Goal: Task Accomplishment & Management: Use online tool/utility

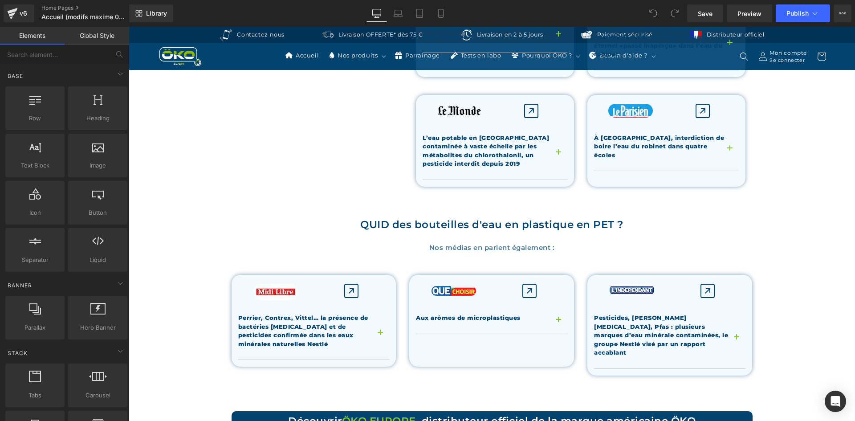
scroll to position [980, 0]
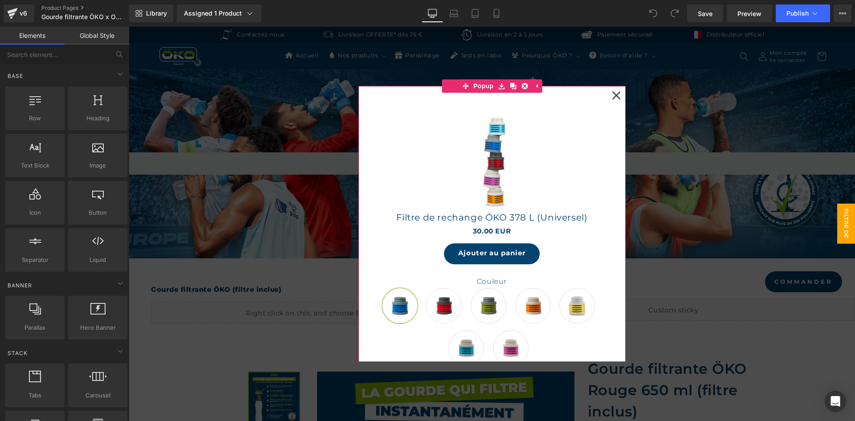
click at [616, 92] on icon at bounding box center [616, 95] width 8 height 8
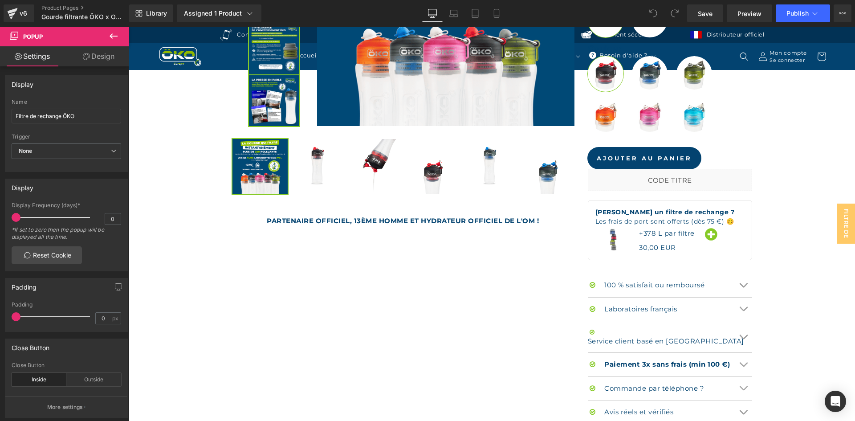
scroll to position [579, 0]
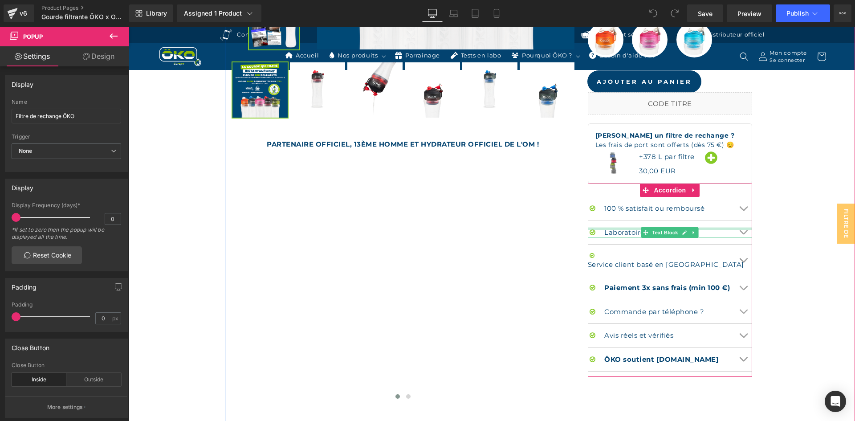
click at [738, 228] on div at bounding box center [670, 229] width 165 height 2
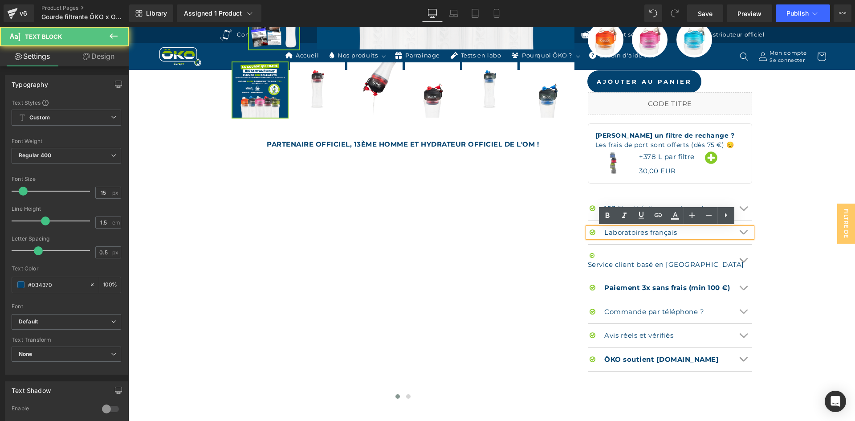
click at [740, 228] on div "Laboratoires français" at bounding box center [670, 233] width 165 height 10
click at [739, 221] on button "Chevron" at bounding box center [743, 233] width 18 height 24
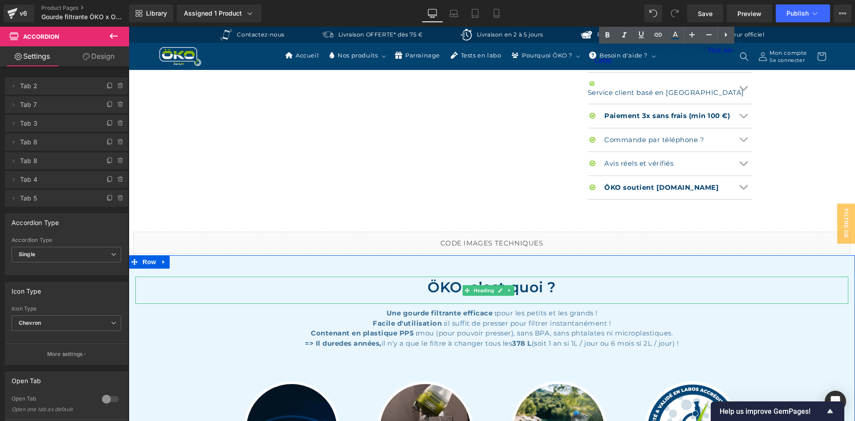
scroll to position [1024, 0]
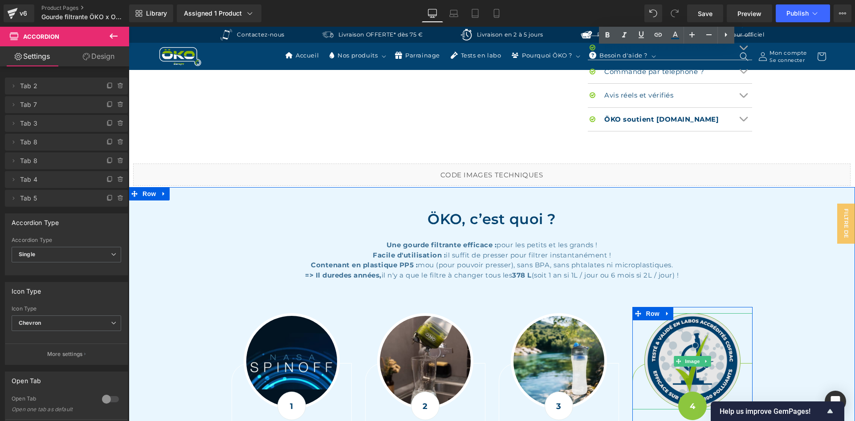
click at [715, 348] on img at bounding box center [692, 361] width 96 height 96
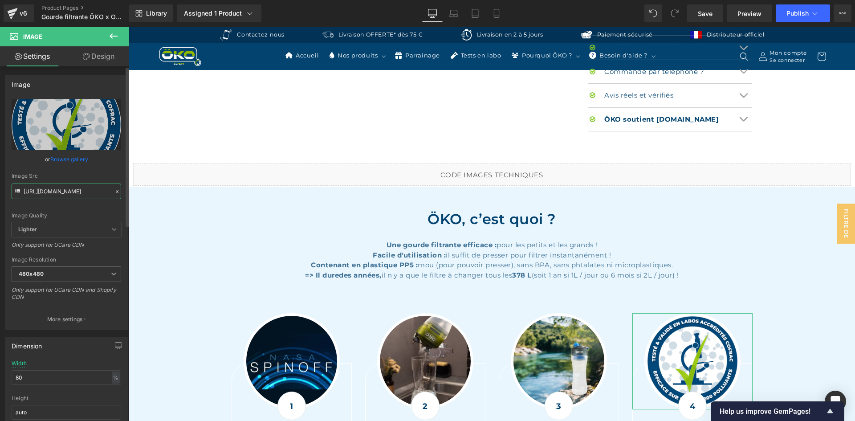
click at [87, 187] on input "https://cdn.shopify.com/s/files/1/0242/6955/3719/files/LOGO_LABO-01_480x480.png…" at bounding box center [67, 191] width 110 height 16
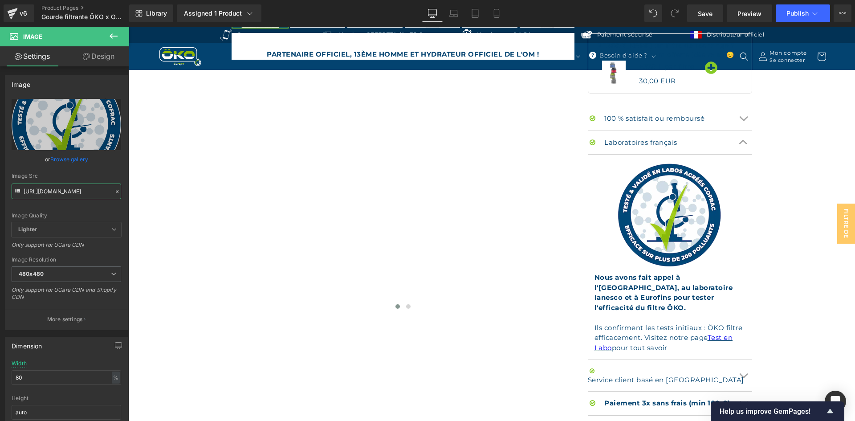
scroll to position [668, 0]
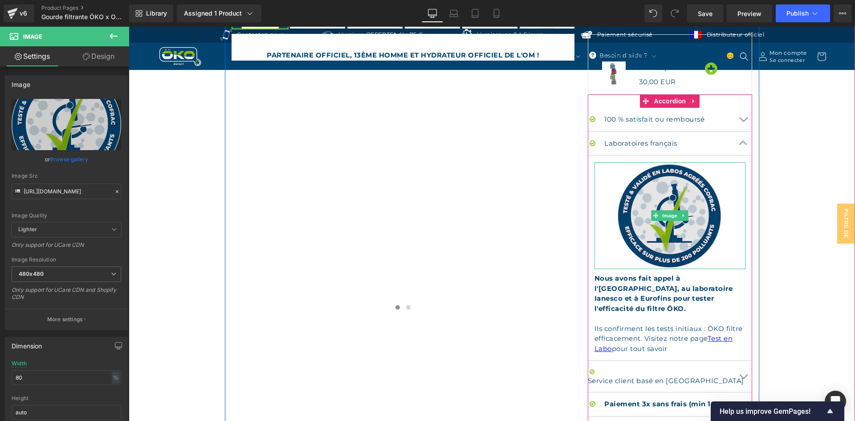
click at [654, 181] on img at bounding box center [669, 215] width 107 height 107
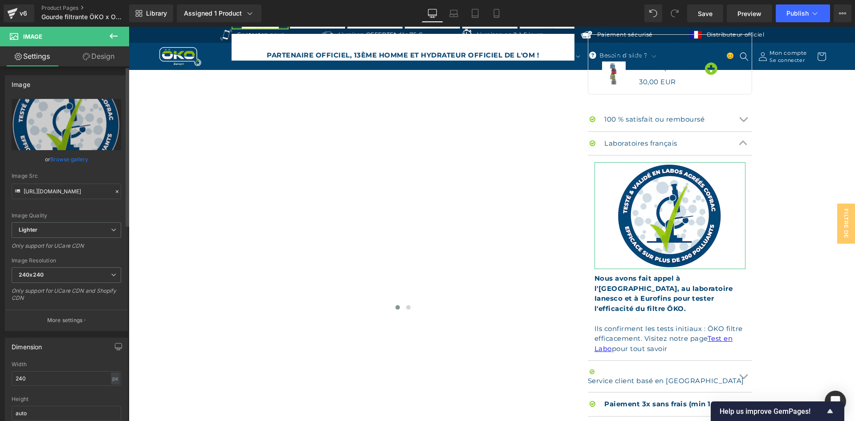
click at [114, 189] on icon at bounding box center [117, 191] width 6 height 6
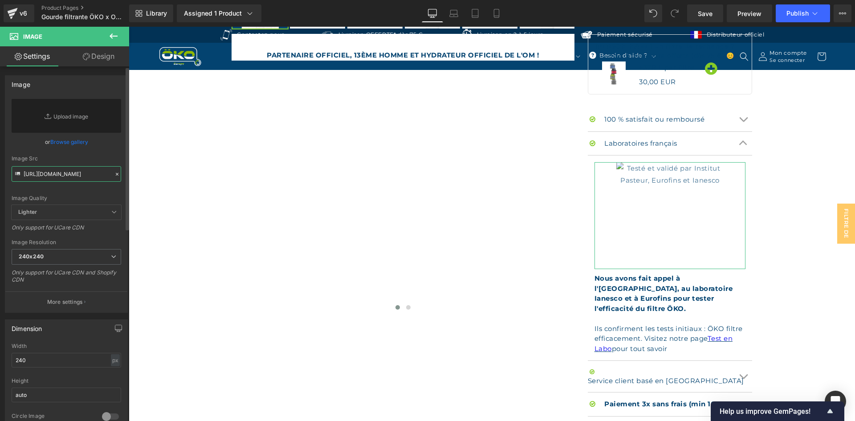
click at [81, 175] on input "https://ucarecdn.com/0d3e0097-9e6b-4486-b839-911e3d63146c/-/format/auto/-/previ…" at bounding box center [67, 174] width 110 height 16
paste input "https://cdn.shopify.com/s/files/1/0242/6955/3719/files/LOGO_LABO-01_480x480.png…"
type input "https://cdn.shopify.com/s/files/1/0242/6955/3719/files/LOGO_LABO-01_480x480.png…"
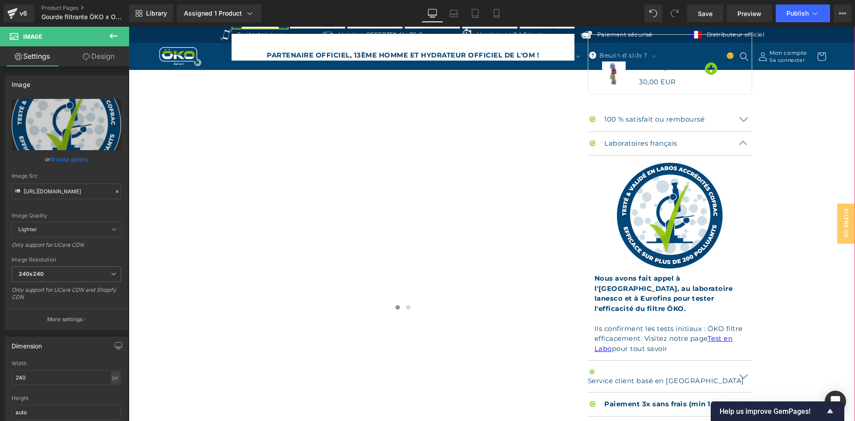
click at [799, 177] on div "Image Image Image Image Image Sale Off (P) Image Row ‹ ›" at bounding box center [491, 116] width 717 height 852
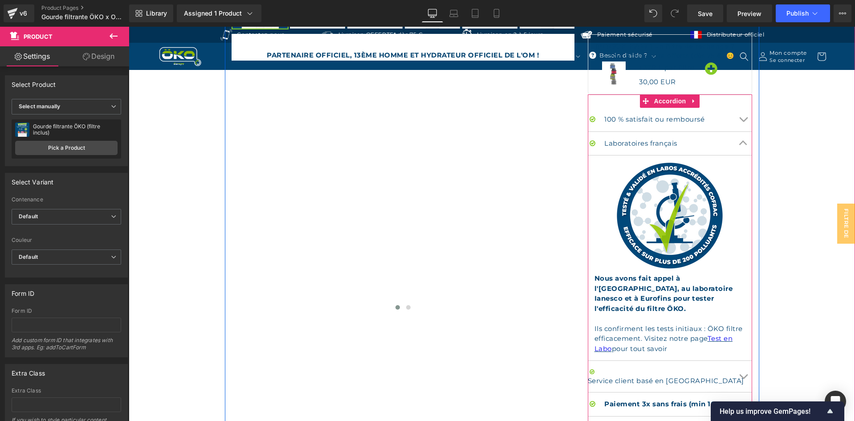
click at [738, 135] on button "Chevron" at bounding box center [743, 144] width 18 height 24
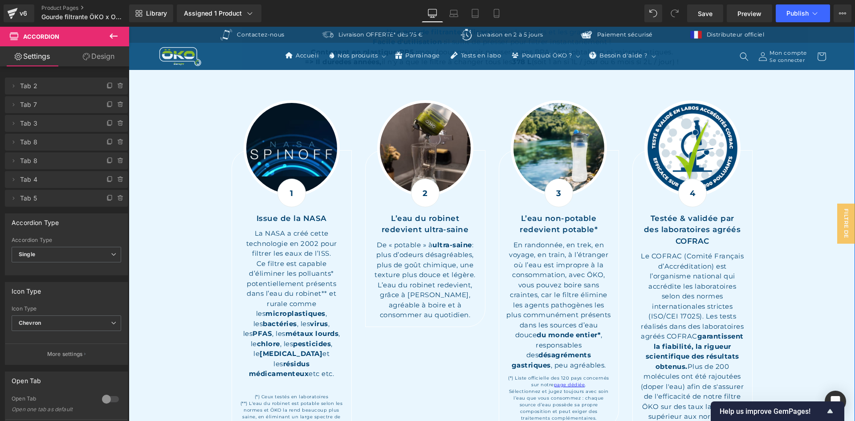
scroll to position [1069, 0]
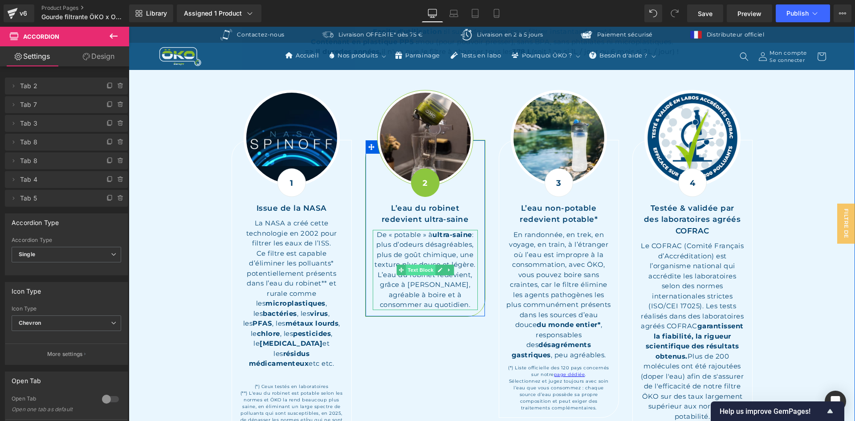
click at [418, 267] on span "Text Block" at bounding box center [420, 270] width 29 height 11
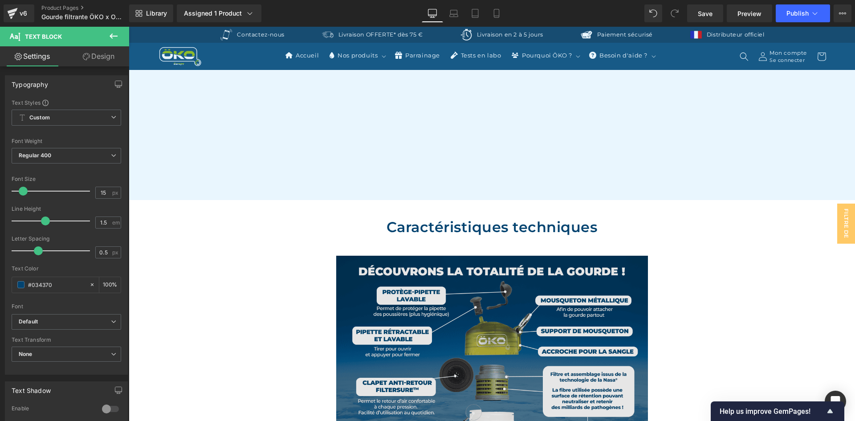
scroll to position [3251, 0]
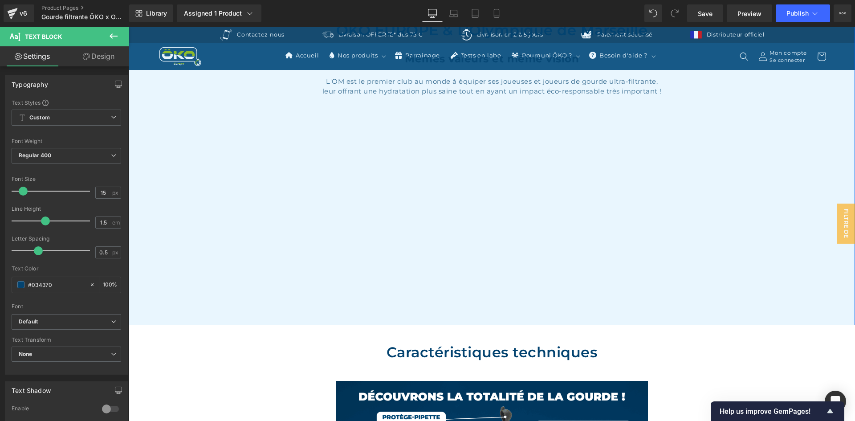
click at [747, 163] on div "ÖKO EUROPE & L’Olympique de Marseille Heading Mêmes valeurs et même vision Text…" at bounding box center [492, 159] width 726 height 306
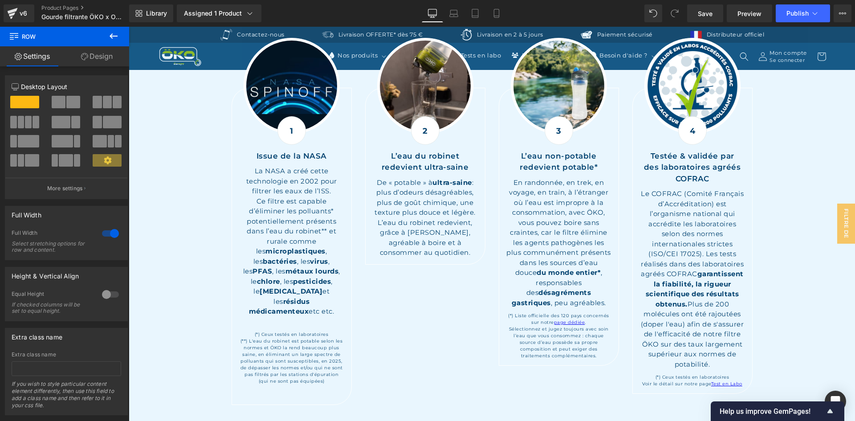
scroll to position [1113, 0]
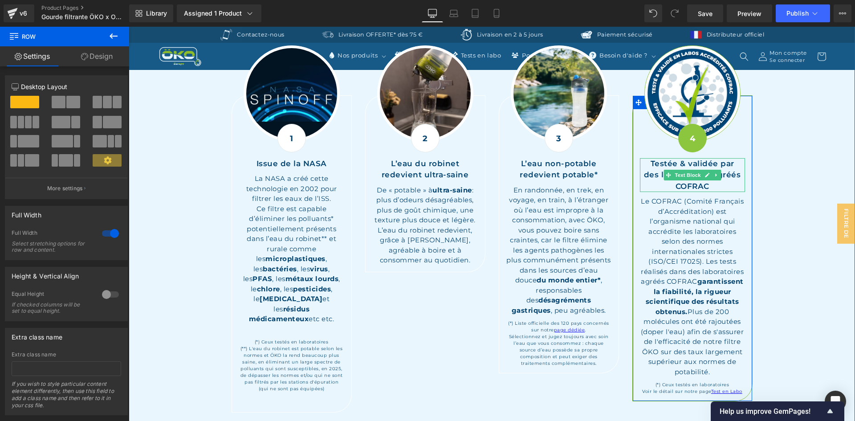
click at [719, 180] on p "des laboratoires agréés COFRAC" at bounding box center [692, 180] width 105 height 23
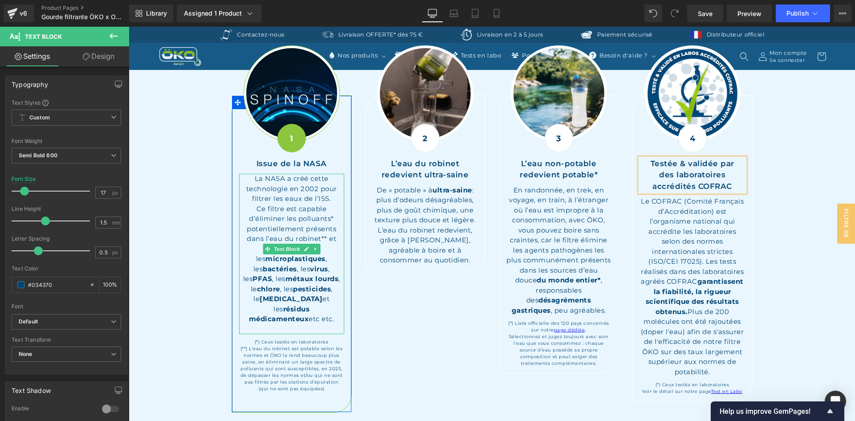
click at [288, 220] on p "Ce filtre est capable d’éliminer les polluants* potentiellement présents dans l…" at bounding box center [291, 264] width 105 height 120
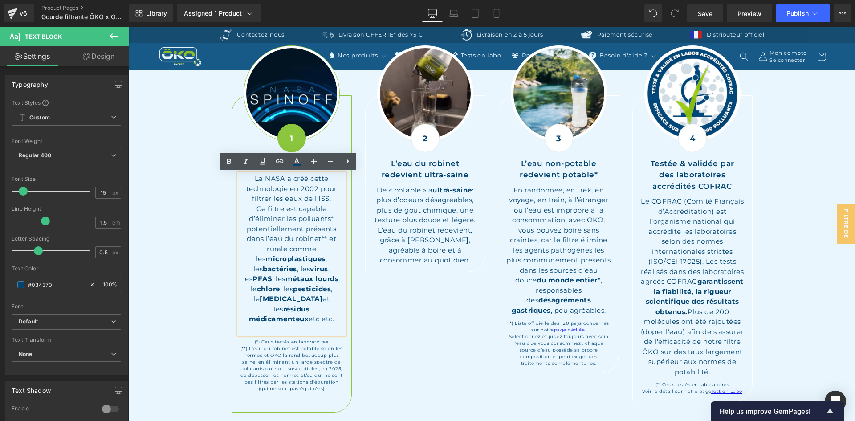
click at [308, 294] on strong "fluor" at bounding box center [291, 298] width 63 height 8
drag, startPoint x: 296, startPoint y: 209, endPoint x: 328, endPoint y: 310, distance: 106.1
click at [328, 310] on p "Ce filtre est capable d’éliminer les polluants* potentiellement présents dans l…" at bounding box center [291, 264] width 105 height 120
paste div
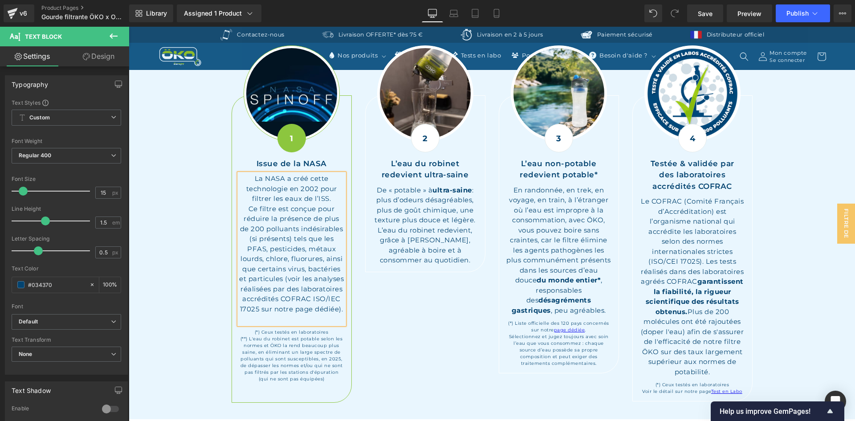
click at [313, 208] on p "Ce filtre est conçue pour réduire la présence de plus de 200 polluants indésira…" at bounding box center [291, 259] width 105 height 110
drag, startPoint x: 248, startPoint y: 227, endPoint x: 339, endPoint y: 231, distance: 91.4
click at [339, 231] on p "Ce filtre est conçu pour réduire la présence de plus de 200 polluants indésirab…" at bounding box center [291, 259] width 105 height 110
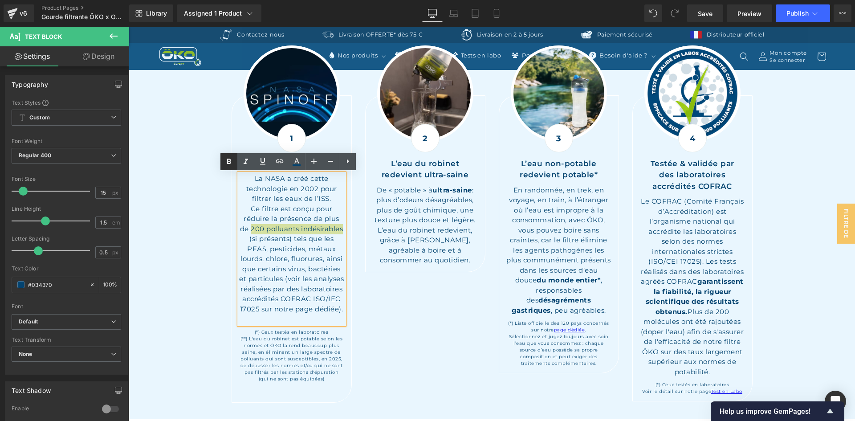
click at [222, 161] on link at bounding box center [228, 161] width 17 height 17
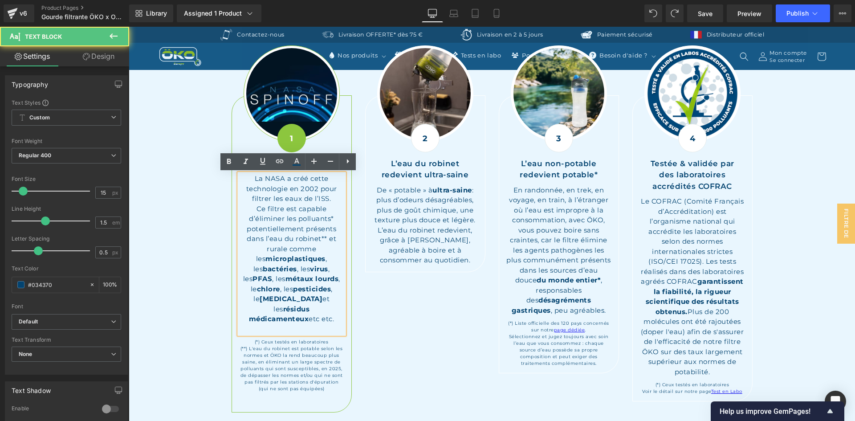
click at [281, 212] on p "Ce filtre est capable d’éliminer les polluants* potentiellement présents dans l…" at bounding box center [291, 264] width 105 height 120
click at [295, 210] on p "Ce filtre est capable d’éliminer les polluants* potentiellement présents dans l…" at bounding box center [291, 264] width 105 height 120
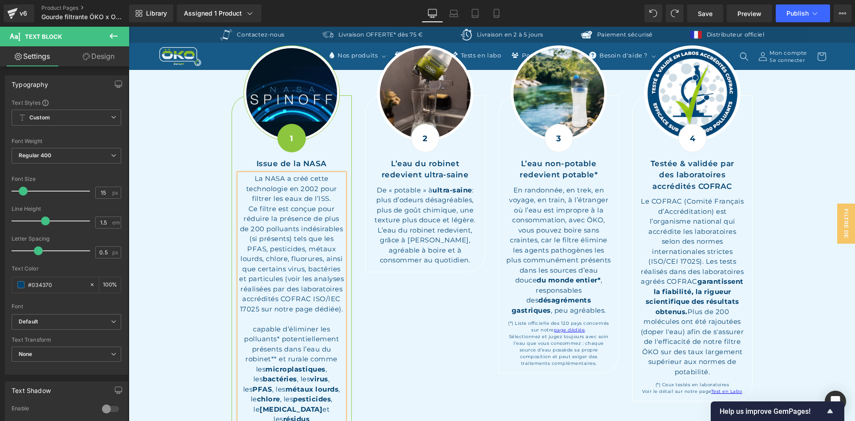
click at [310, 209] on p "Ce filtre est conçue pour réduire la présence de plus de 200 polluants indésira…" at bounding box center [291, 259] width 105 height 110
drag, startPoint x: 321, startPoint y: 218, endPoint x: 267, endPoint y: 218, distance: 54.3
click at [267, 218] on p "Ce filtre est conçu pour réduire la présence de plus de 200 polluants indésirab…" at bounding box center [291, 259] width 105 height 110
click at [274, 225] on p "Ce filtre est conçu pour réduire la présence de plus de 200 polluants indésirab…" at bounding box center [291, 259] width 105 height 110
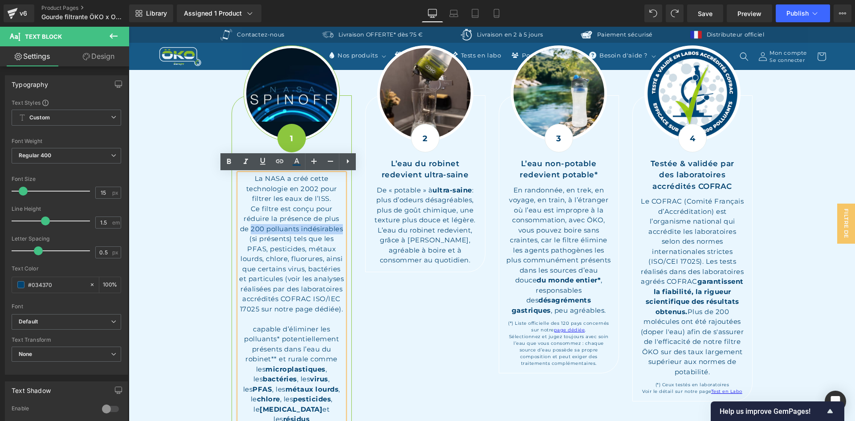
drag, startPoint x: 248, startPoint y: 228, endPoint x: 340, endPoint y: 226, distance: 92.2
click at [340, 226] on p "Ce filtre est conçu pour réduire la présence de plus de 200 polluants indésirab…" at bounding box center [291, 259] width 105 height 110
drag, startPoint x: 110, startPoint y: 143, endPoint x: 229, endPoint y: 166, distance: 121.5
click at [229, 166] on icon at bounding box center [229, 161] width 11 height 11
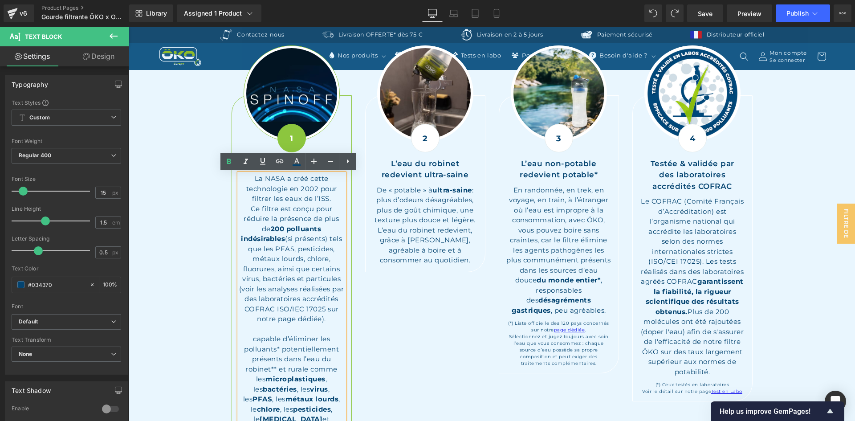
click at [269, 220] on p "Ce filtre est conçu pour réduire la présence de plus de 200 polluants indésirab…" at bounding box center [291, 264] width 105 height 120
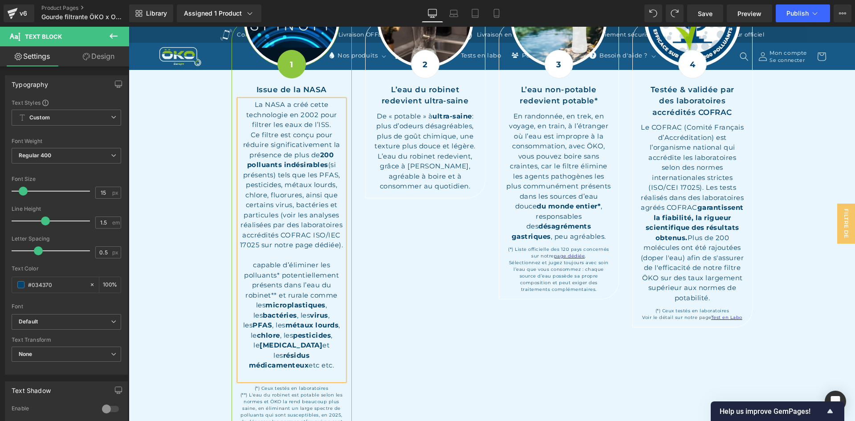
scroll to position [1202, 0]
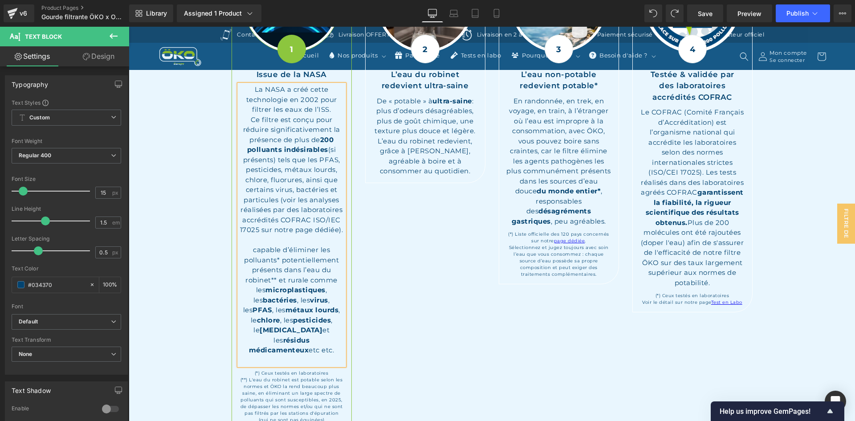
click at [304, 289] on strong "microplastiques" at bounding box center [295, 289] width 60 height 8
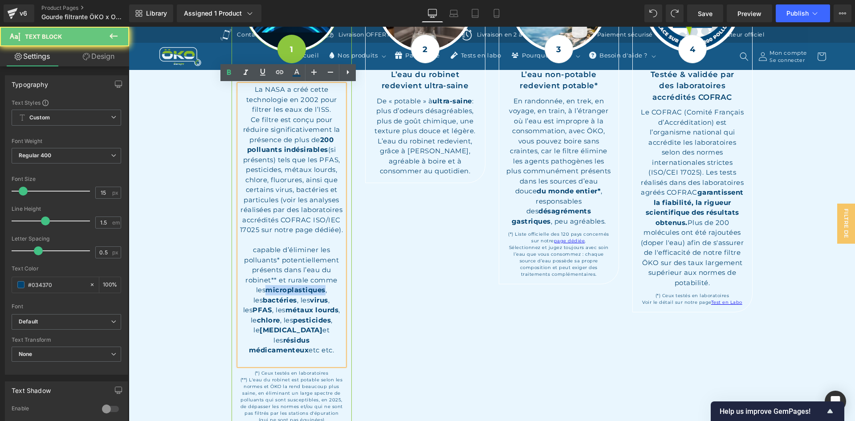
click at [304, 289] on strong "microplastiques" at bounding box center [295, 289] width 60 height 8
copy strong "microplastiques"
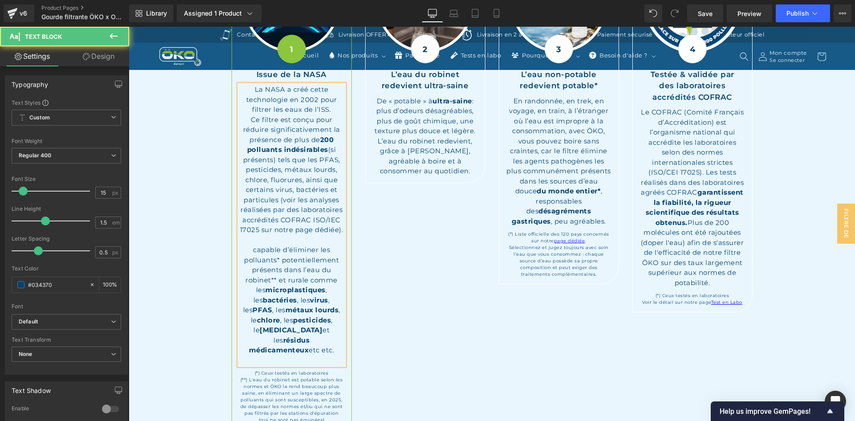
click at [315, 163] on p "Ce filtre est conçu pour réduire significativement la présence de plus de 200 p…" at bounding box center [291, 175] width 105 height 120
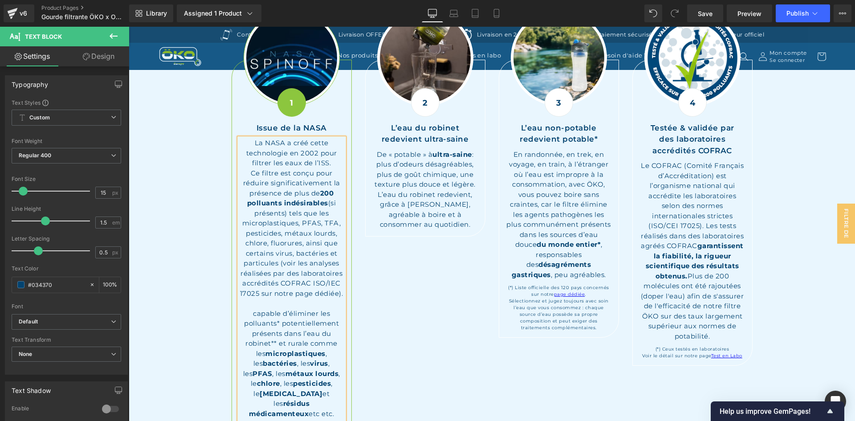
scroll to position [1113, 0]
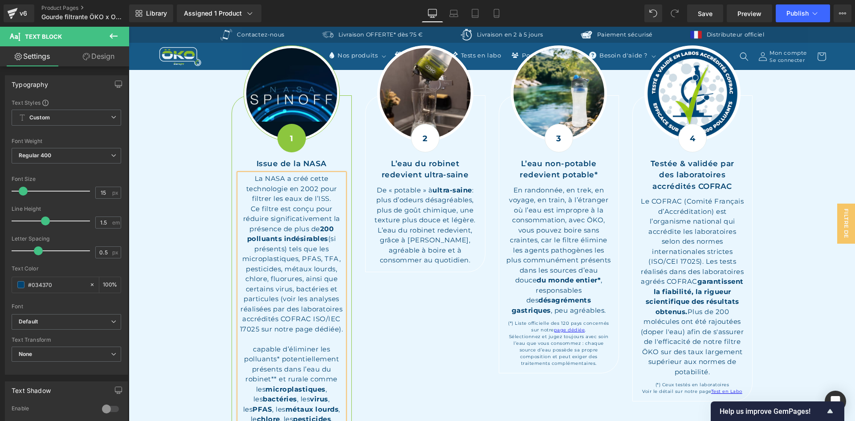
click at [333, 240] on p "Ce filtre est conçu pour réduire significativement la présence de plus de 200 p…" at bounding box center [291, 269] width 105 height 130
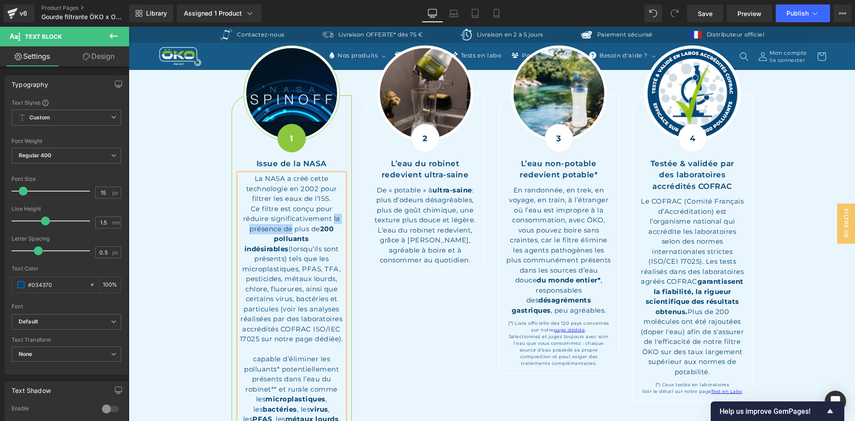
drag, startPoint x: 331, startPoint y: 218, endPoint x: 289, endPoint y: 227, distance: 43.3
click at [289, 227] on p "Ce filtre est conçu pour réduire significativement la présence de plus de 200 p…" at bounding box center [291, 274] width 105 height 140
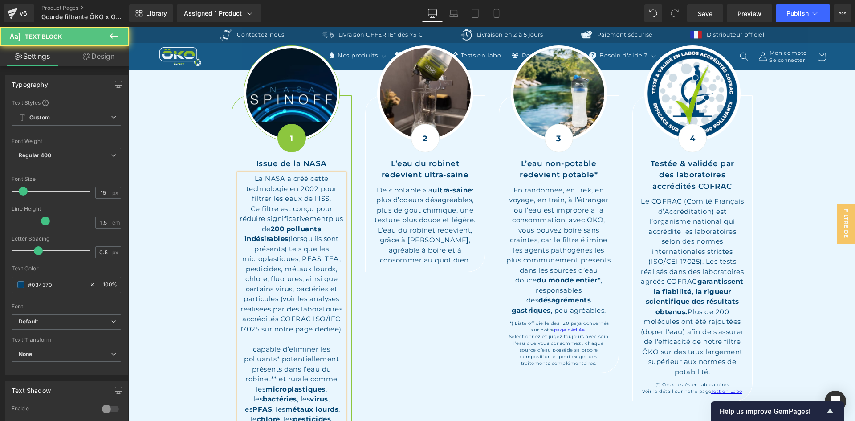
click at [304, 262] on span "(lorsqu'ils sont présents) tels que les microplastiques, PFAS, TFA, pesticides,…" at bounding box center [291, 283] width 103 height 99
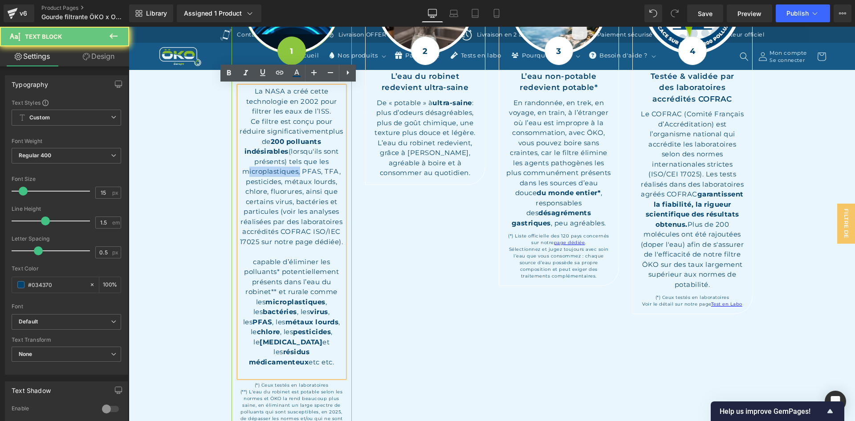
scroll to position [1202, 0]
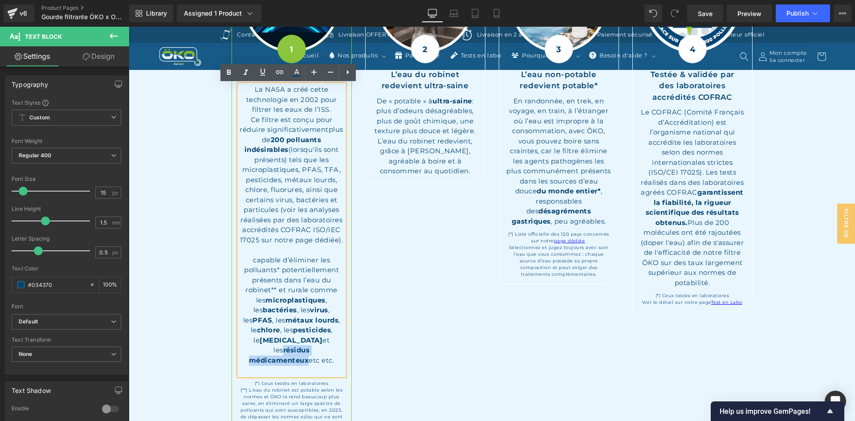
drag, startPoint x: 326, startPoint y: 350, endPoint x: 237, endPoint y: 347, distance: 89.1
click at [239, 347] on p "capable d’éliminer les polluants* potentiellement présents dans l’eau du robine…" at bounding box center [291, 310] width 105 height 110
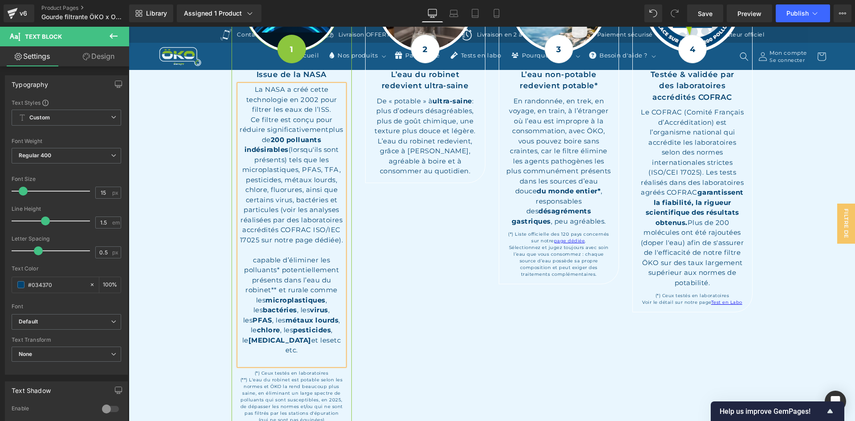
click at [251, 189] on span "(lorsqu'ils sont présents) tels que les microplastiques, PFAS, TFA, pesticides,…" at bounding box center [291, 194] width 103 height 99
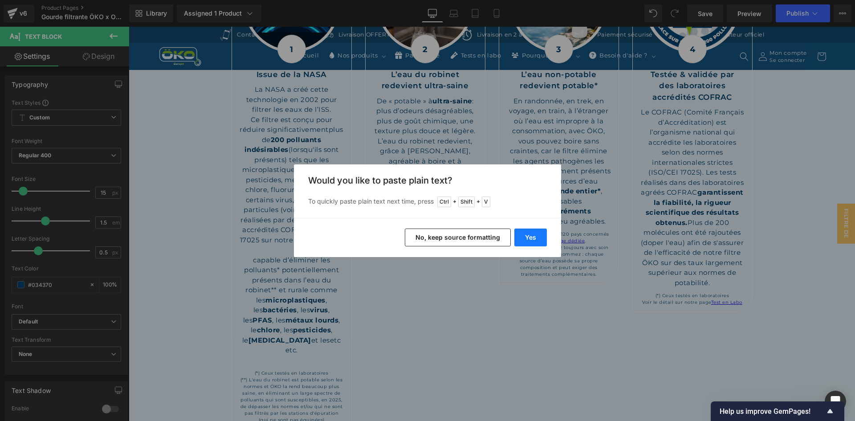
click at [525, 236] on button "Yes" at bounding box center [530, 237] width 33 height 18
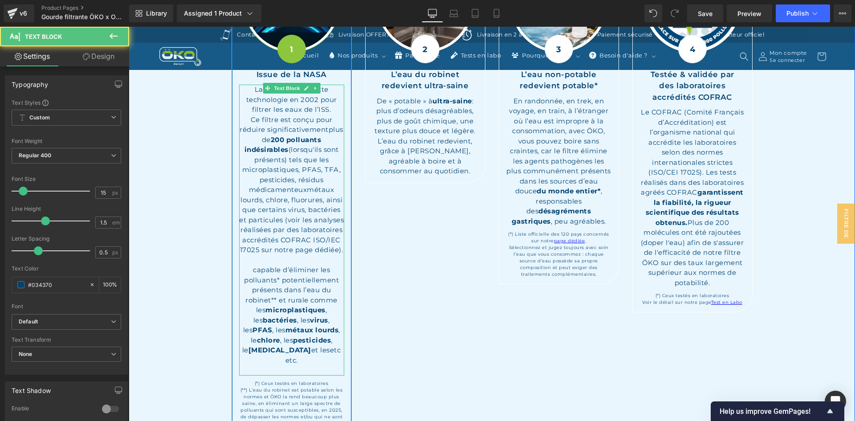
click at [305, 188] on span "(lorsqu'ils sont présents) tels que les microplastiques, PFAS, TFA, pesticides,…" at bounding box center [291, 199] width 105 height 109
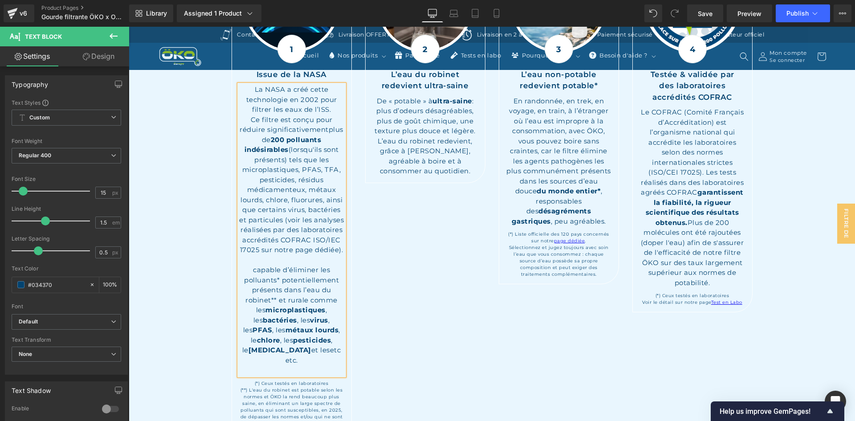
drag, startPoint x: 326, startPoint y: 263, endPoint x: 324, endPoint y: 361, distance: 98.0
click at [324, 361] on div "La NASA a créé cette technologie en 2002 pour filtrer les eaux de l’ISS. Ce fil…" at bounding box center [291, 230] width 105 height 291
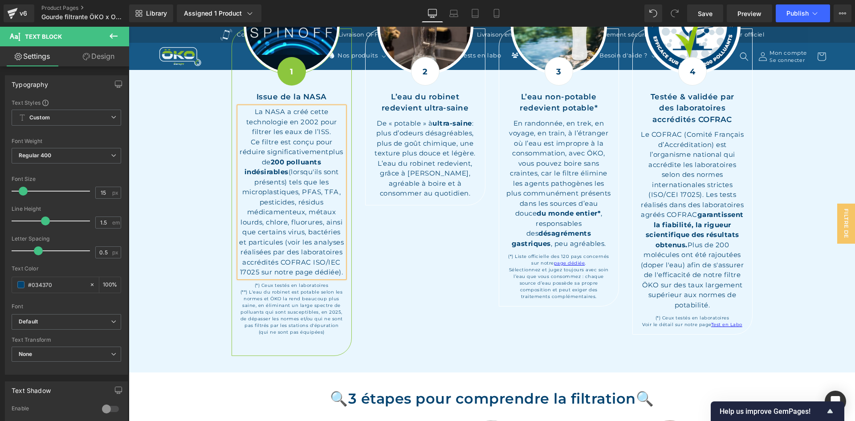
scroll to position [1158, 0]
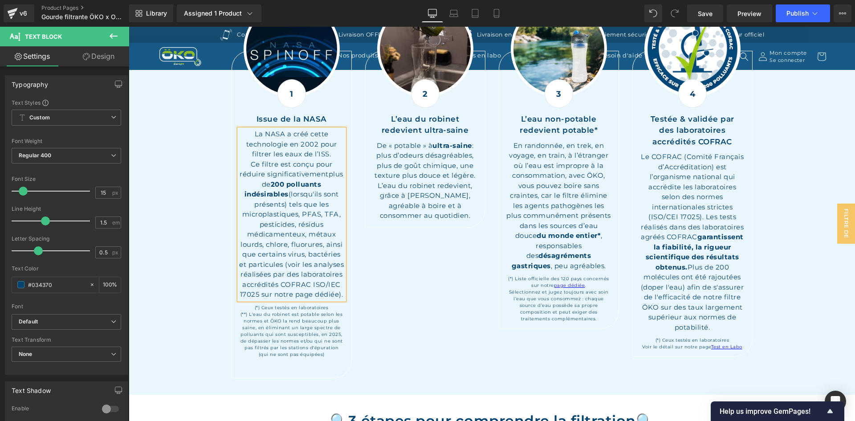
click at [369, 274] on div "Image 1 Text Block Issue de la NASA Text Block La NASA a créé cette technologie…" at bounding box center [492, 182] width 534 height 403
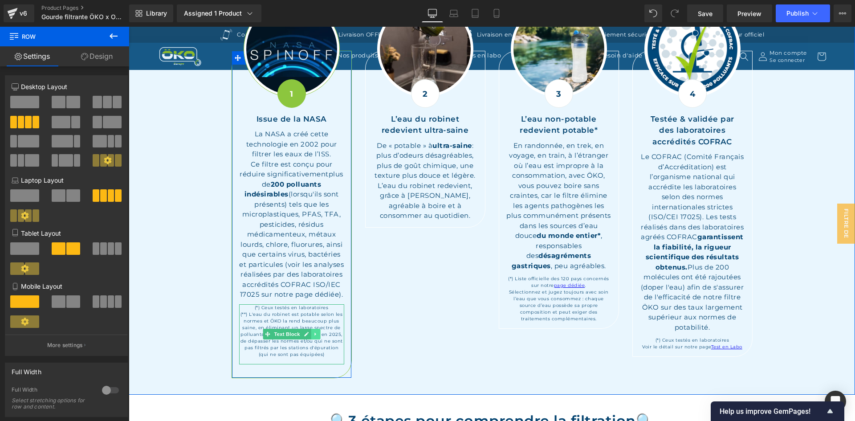
click at [313, 337] on icon at bounding box center [315, 333] width 5 height 5
click at [318, 337] on icon at bounding box center [320, 333] width 5 height 5
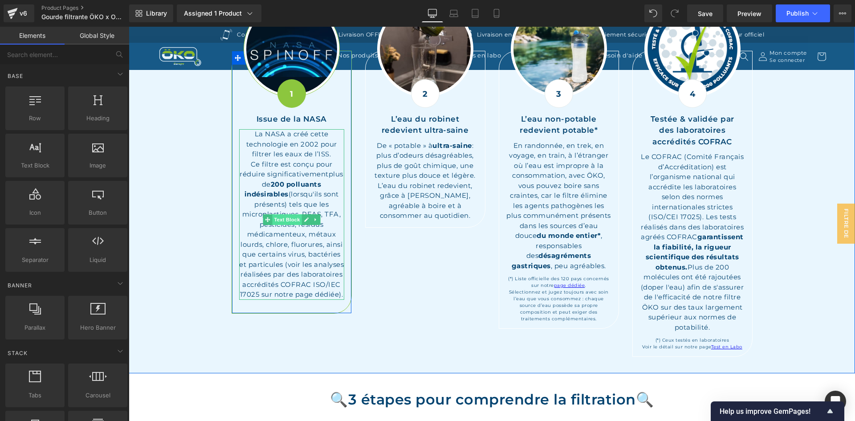
click at [279, 222] on span "Text Block" at bounding box center [286, 219] width 29 height 11
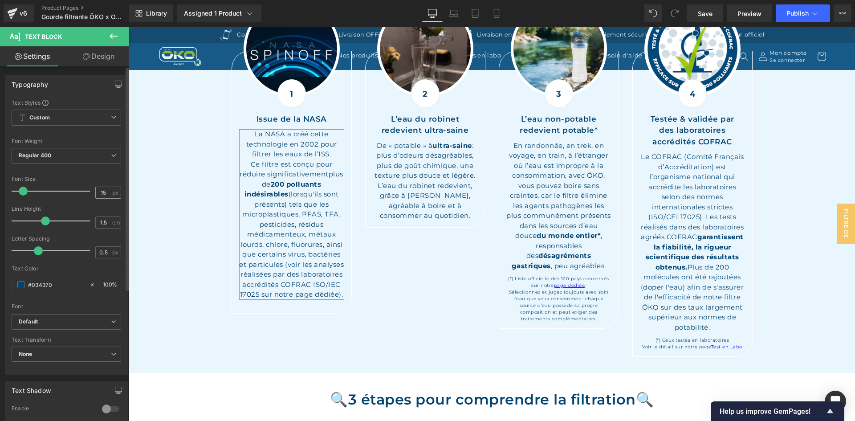
click at [106, 190] on input "15" at bounding box center [104, 192] width 16 height 11
type input "14"
click at [112, 80] on button "button" at bounding box center [118, 84] width 14 height 17
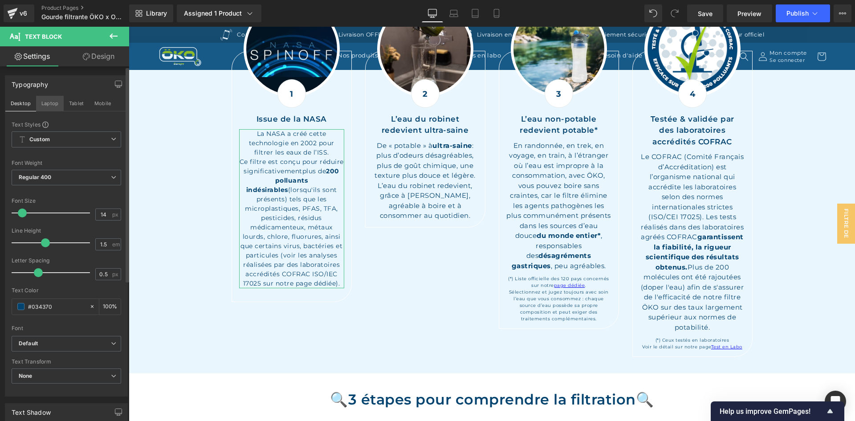
click at [49, 102] on button "Laptop" at bounding box center [50, 103] width 28 height 15
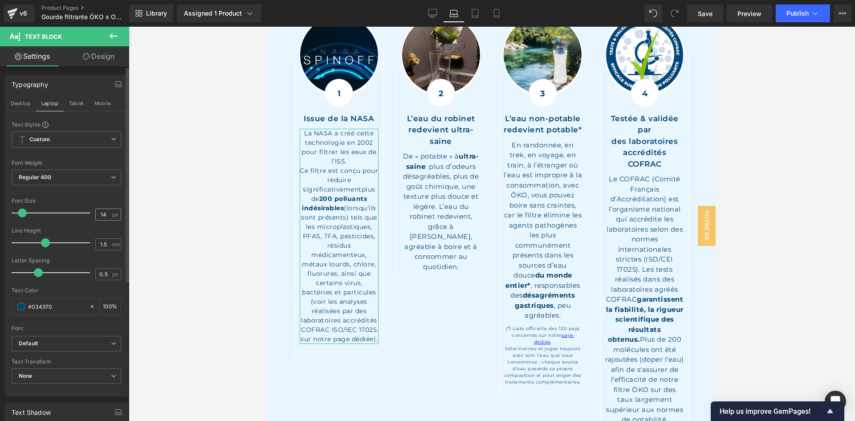
scroll to position [1087, 0]
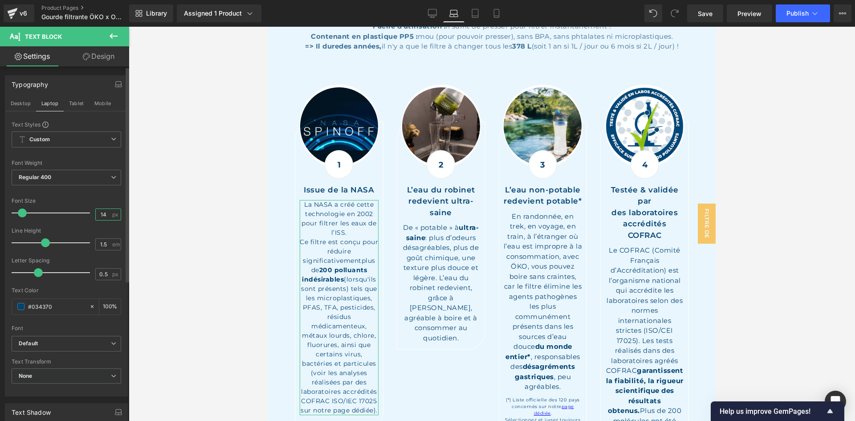
click at [104, 215] on input "14" at bounding box center [104, 214] width 16 height 11
click at [70, 102] on button "Tablet" at bounding box center [76, 103] width 25 height 15
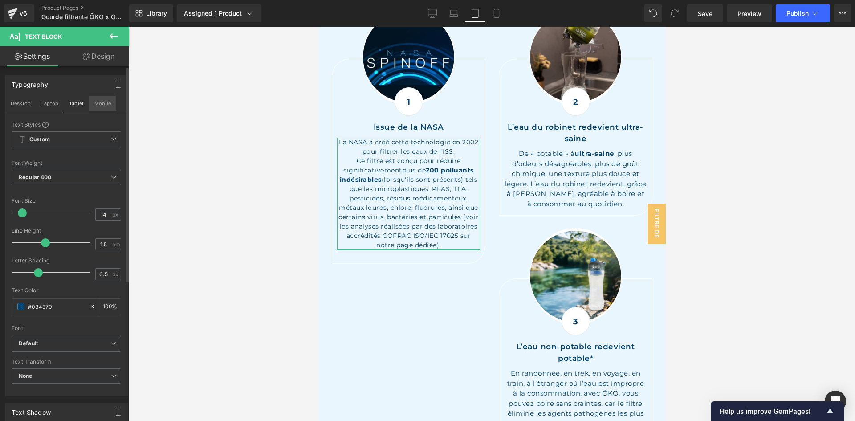
click at [94, 103] on button "Mobile" at bounding box center [102, 103] width 27 height 15
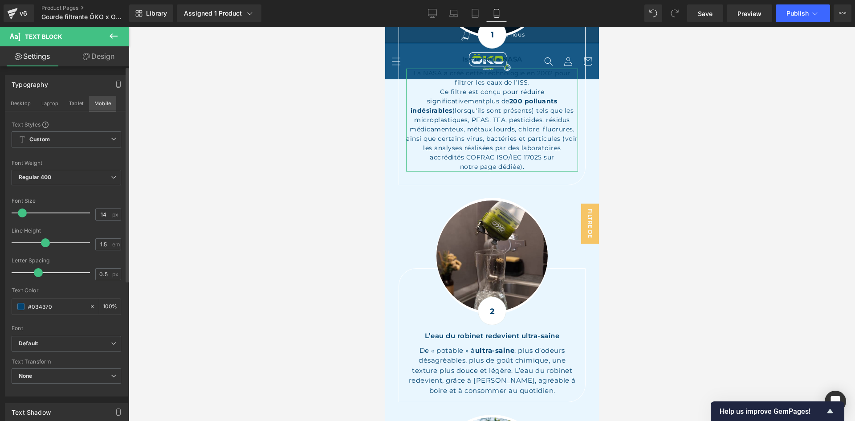
scroll to position [1522, 0]
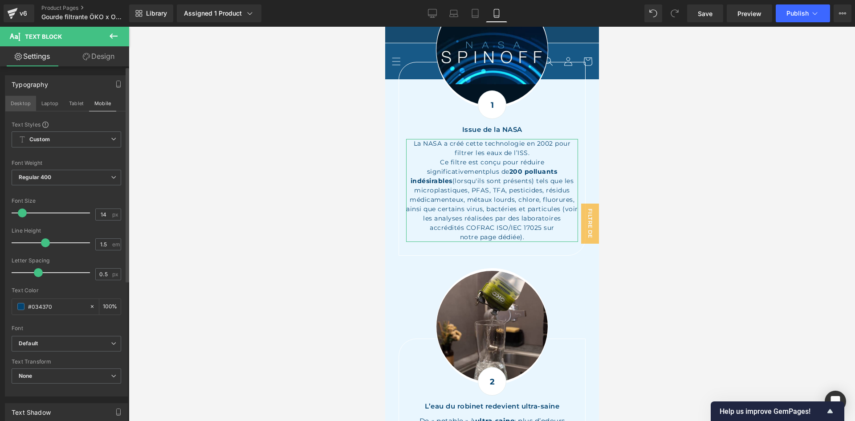
click at [11, 100] on button "Desktop" at bounding box center [20, 103] width 31 height 15
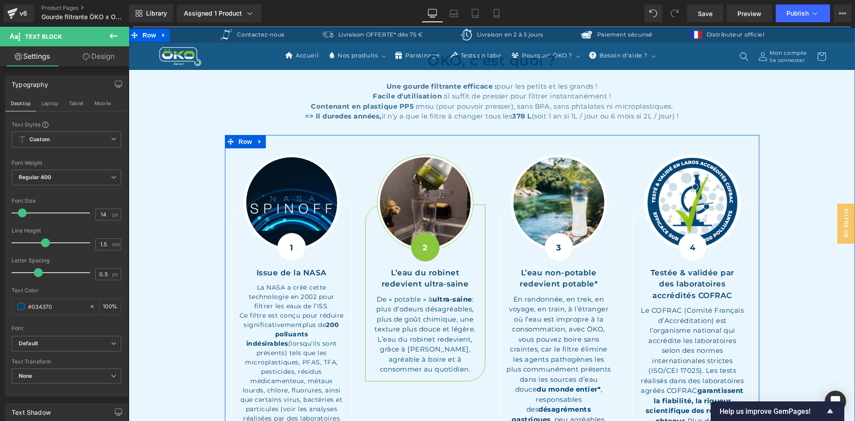
scroll to position [1008, 0]
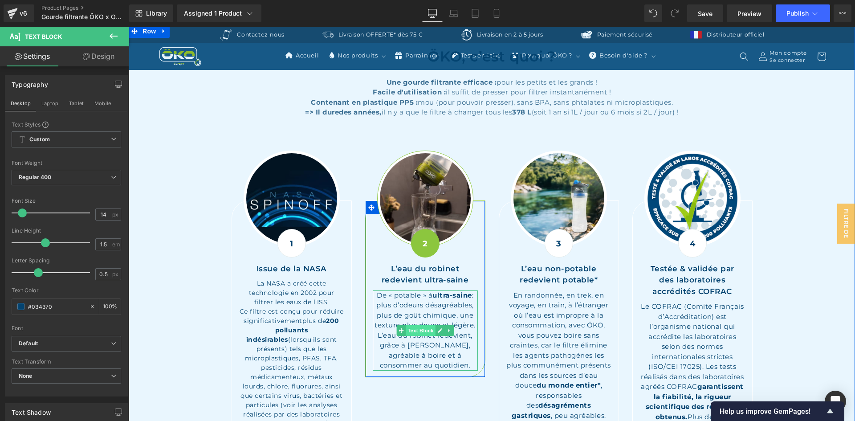
click at [420, 330] on span "Text Block" at bounding box center [420, 330] width 29 height 11
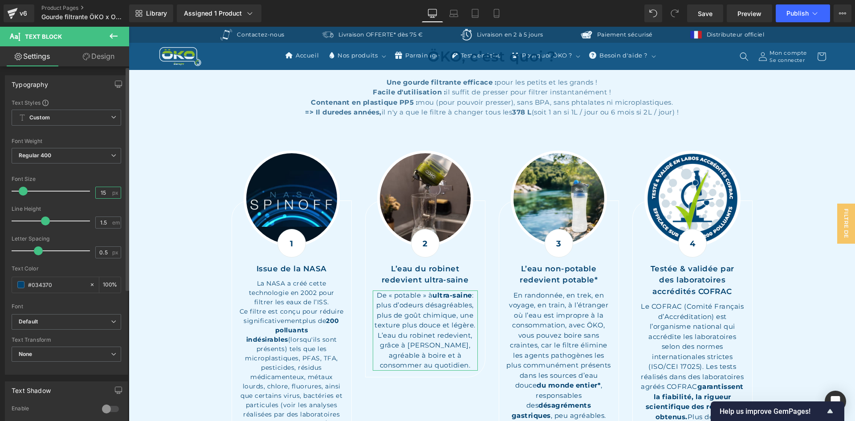
click at [105, 193] on input "15" at bounding box center [104, 192] width 16 height 11
type input "14"
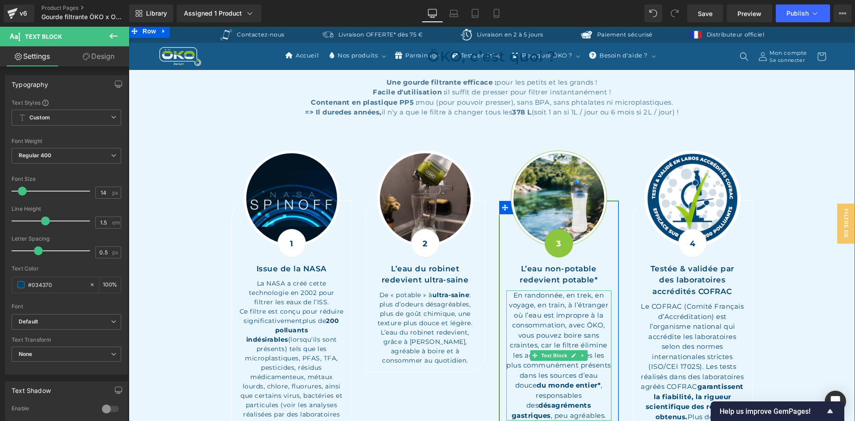
click at [553, 310] on p "En randonnée, en trek, en voyage, en train, à l’étranger où l’eau est impropre …" at bounding box center [558, 355] width 105 height 130
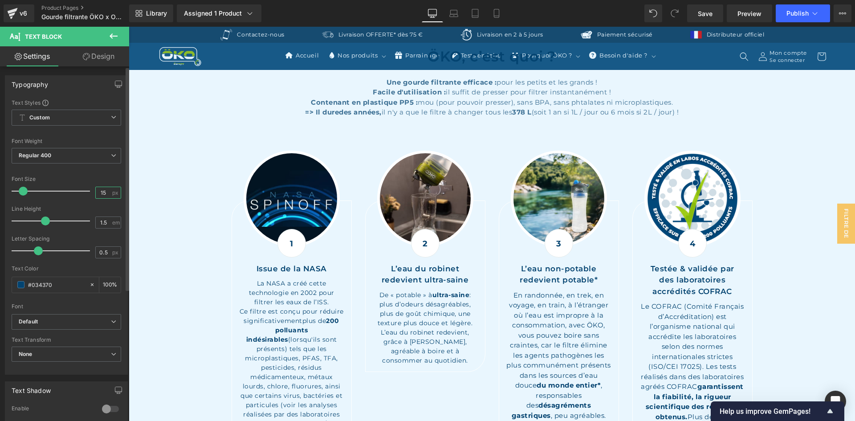
click at [106, 189] on input "15" at bounding box center [104, 192] width 16 height 11
type input "14"
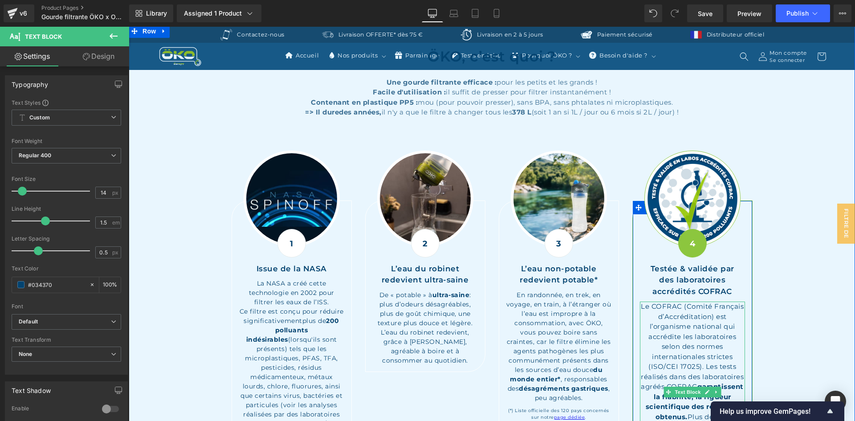
click at [676, 332] on div "Le COFRAC (Comité Français d’Accréditation) est l’organisme national qui accréd…" at bounding box center [692, 392] width 105 height 180
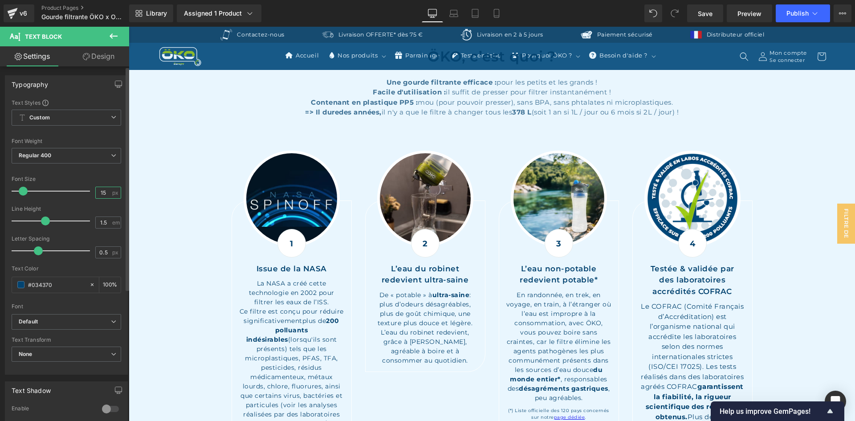
click at [105, 188] on input "15" at bounding box center [104, 192] width 16 height 11
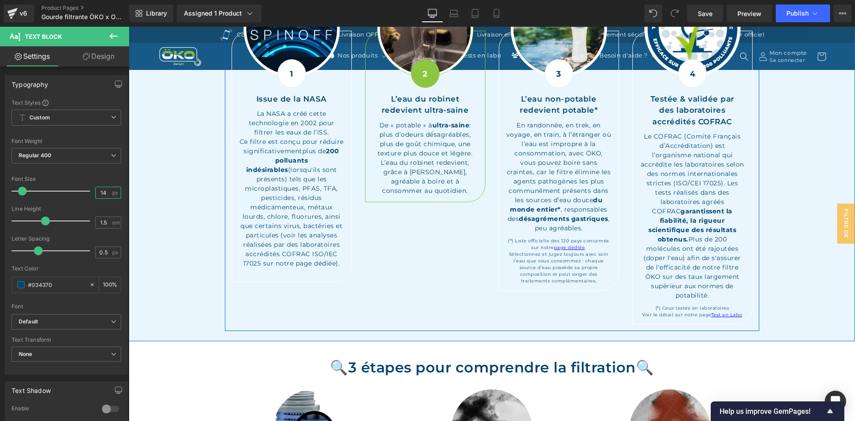
scroll to position [1142, 0]
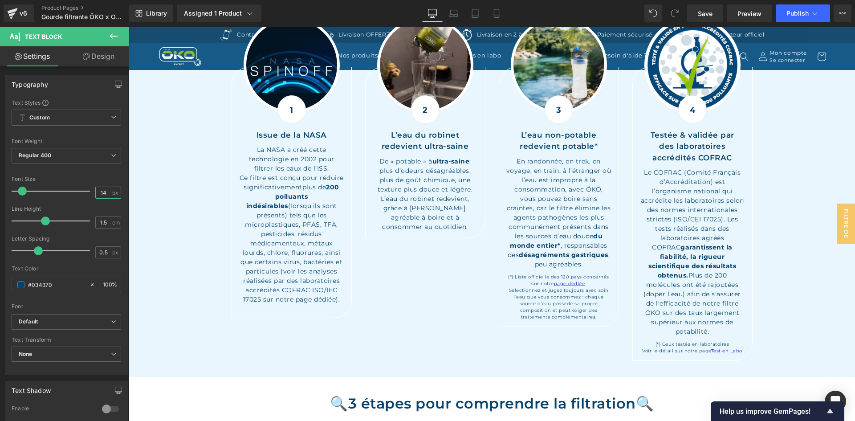
type input "14"
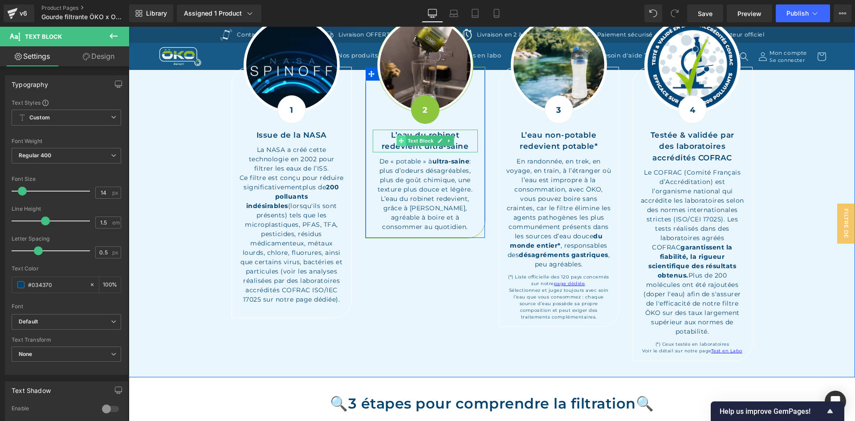
click at [399, 144] on span at bounding box center [400, 140] width 9 height 11
click at [387, 147] on p "L’eau du robinet redevient ultra-saine" at bounding box center [425, 141] width 105 height 23
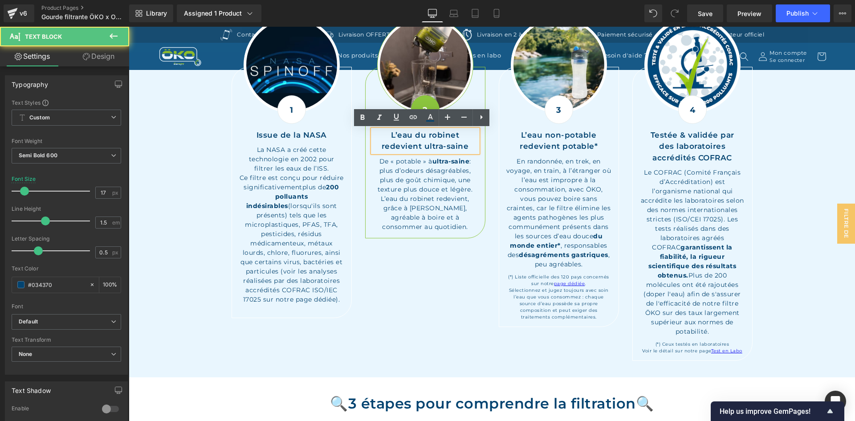
click at [388, 147] on p "L’eau du robinet redevient ultra-saine" at bounding box center [425, 141] width 105 height 23
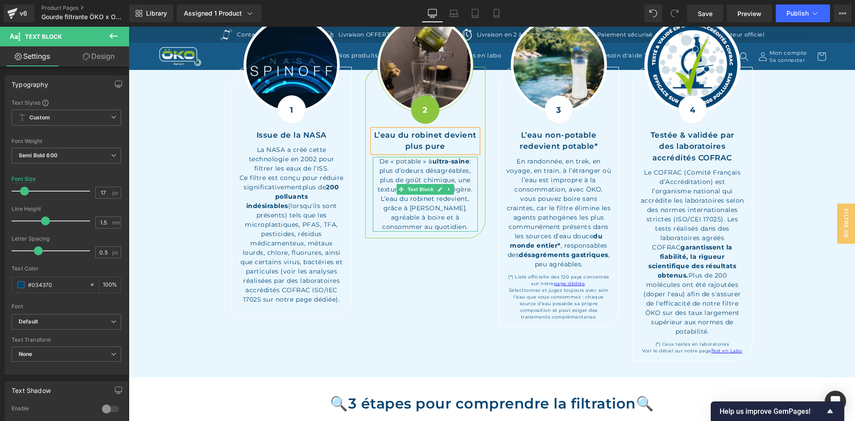
click at [419, 164] on div "De « potable » à ultra-saine : plus d’odeurs désagréables, plus de goût chimiqu…" at bounding box center [425, 194] width 105 height 75
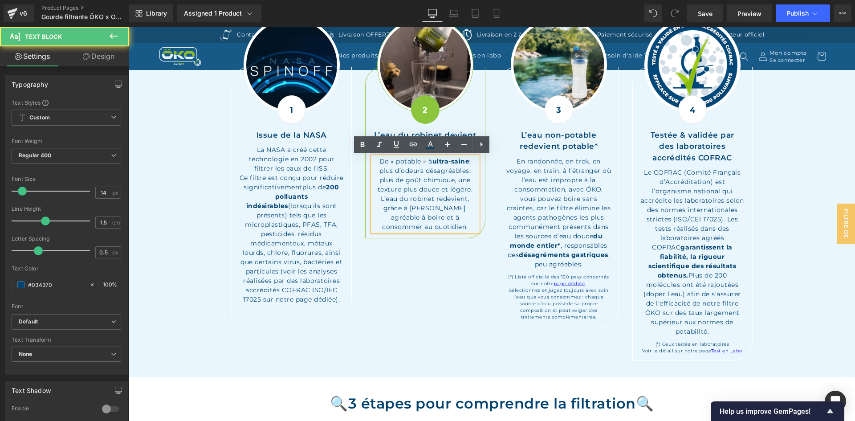
click at [432, 162] on strong "ultra-saine" at bounding box center [450, 161] width 37 height 8
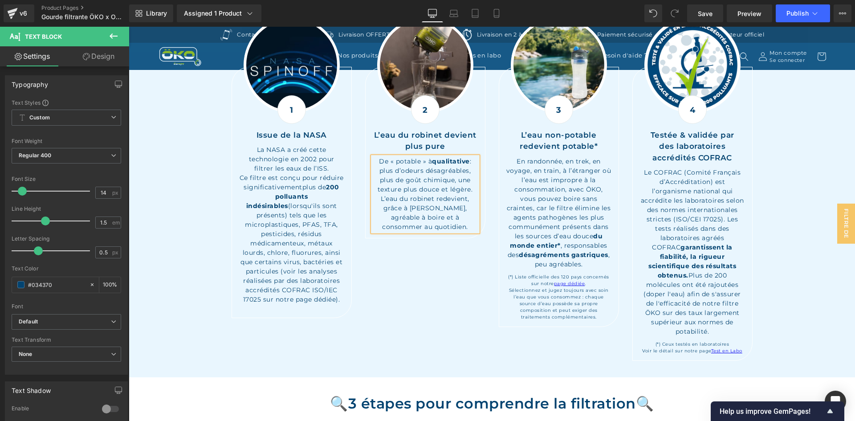
click at [442, 269] on div "Image 1 Text Block Issue de la NASA Text Block La NASA a créé cette technologie…" at bounding box center [492, 182] width 534 height 370
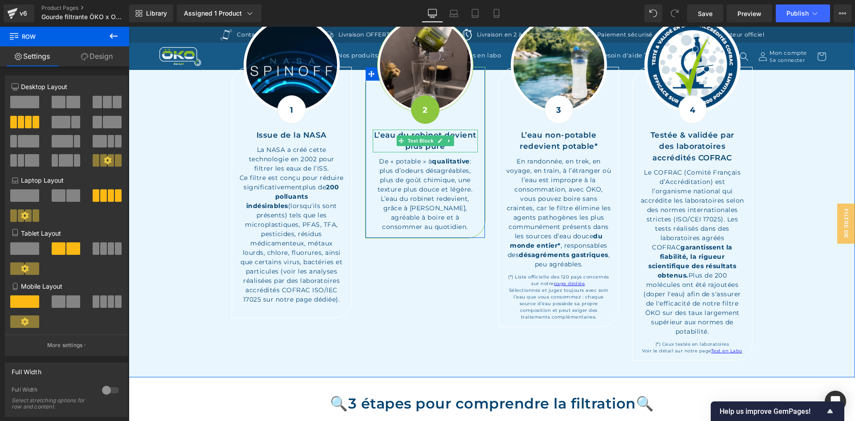
click at [462, 145] on p "L’eau du robinet devient plus pure" at bounding box center [425, 141] width 105 height 23
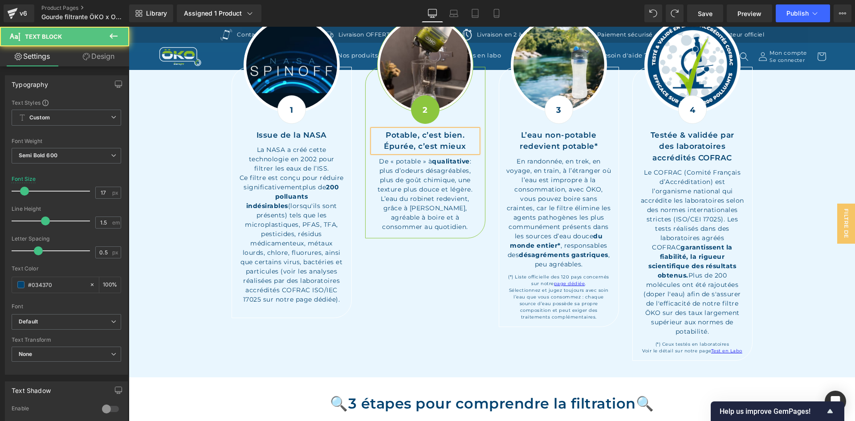
click at [464, 143] on p "Potable, c’est bien. Épurée, c’est mieux" at bounding box center [425, 141] width 105 height 23
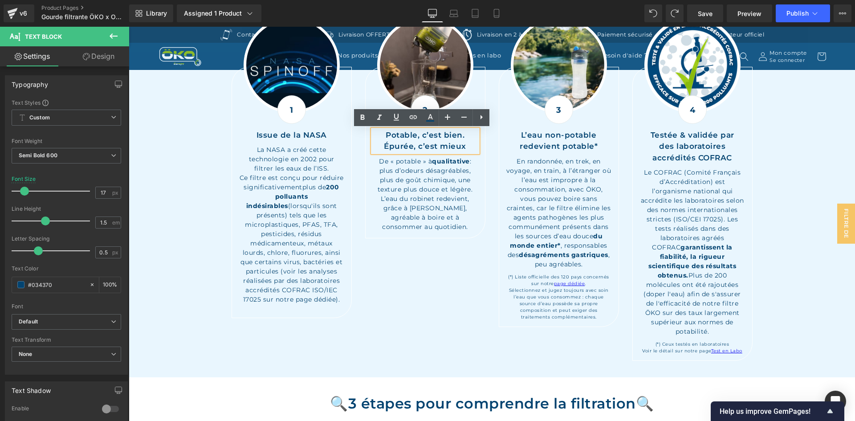
click at [433, 254] on div "Image 1 Text Block Issue de la NASA Text Block La NASA a créé cette technologie…" at bounding box center [492, 182] width 534 height 370
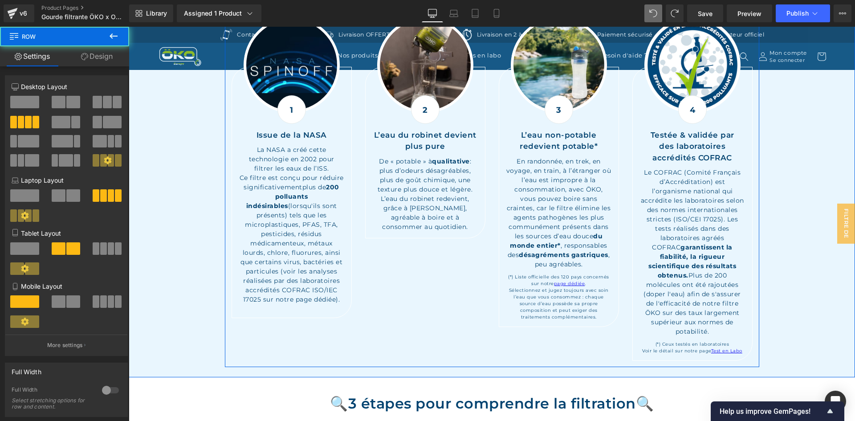
click at [440, 257] on div "Image 1 Text Block Issue de la NASA Text Block La NASA a créé cette technologie…" at bounding box center [492, 182] width 534 height 370
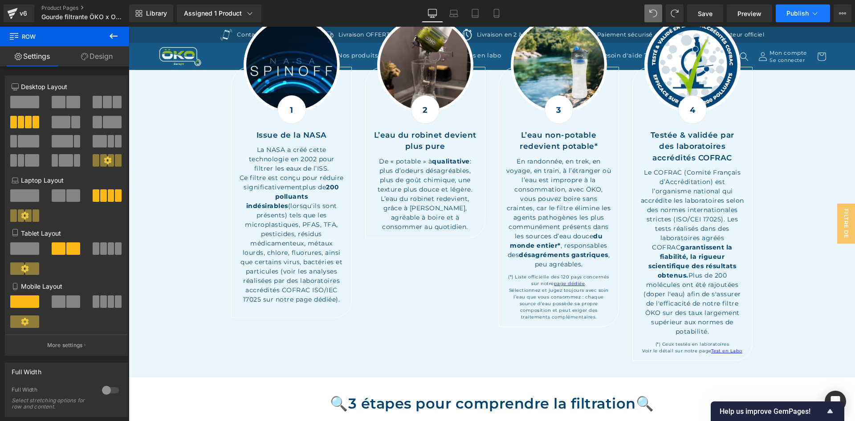
click at [792, 18] on button "Publish" at bounding box center [803, 13] width 54 height 18
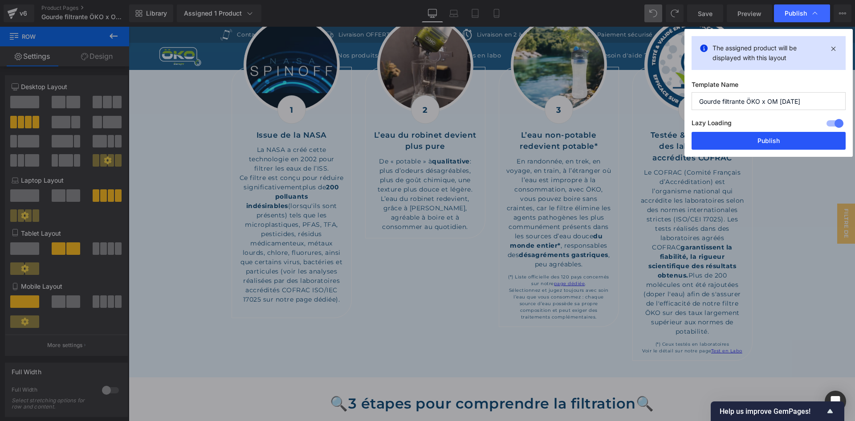
click at [721, 144] on button "Publish" at bounding box center [769, 141] width 154 height 18
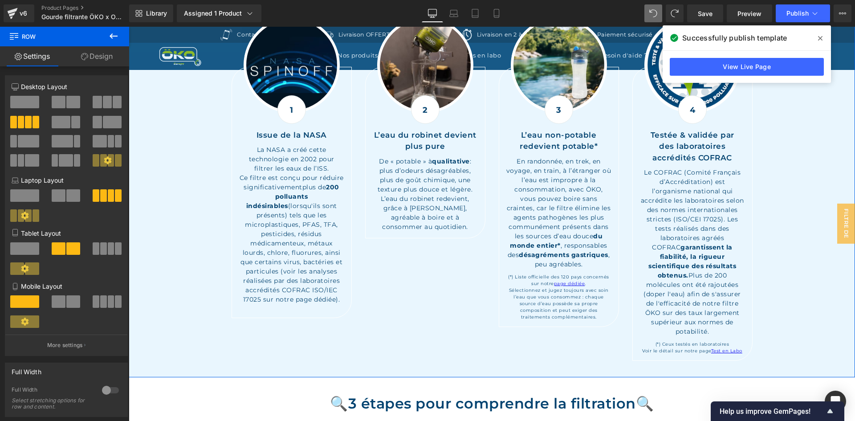
click at [822, 161] on div "ÖKO, c’est quoi ? Heading Une gourde filtrante efficace : pour les petits et le…" at bounding box center [492, 139] width 726 height 455
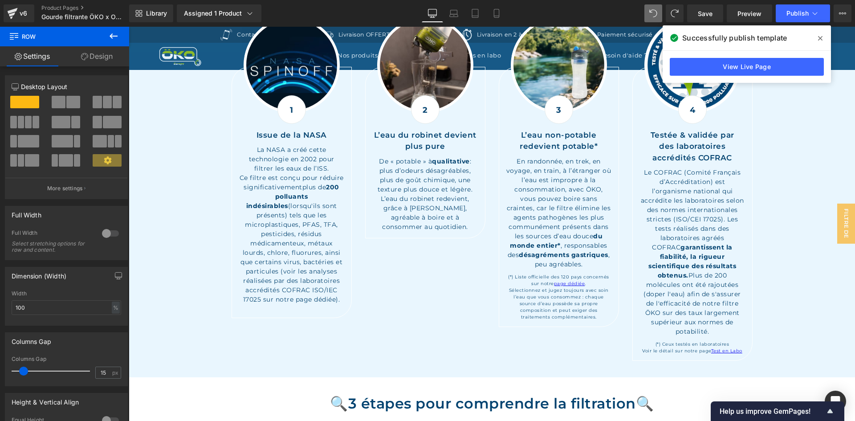
click at [818, 40] on span at bounding box center [820, 38] width 14 height 14
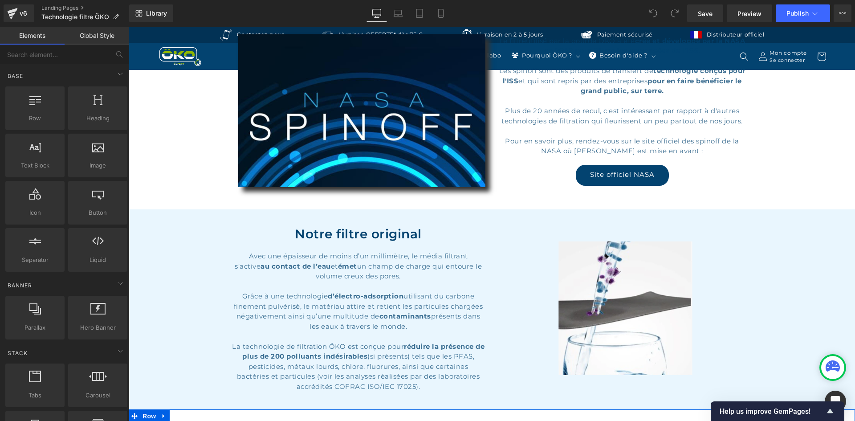
scroll to position [356, 0]
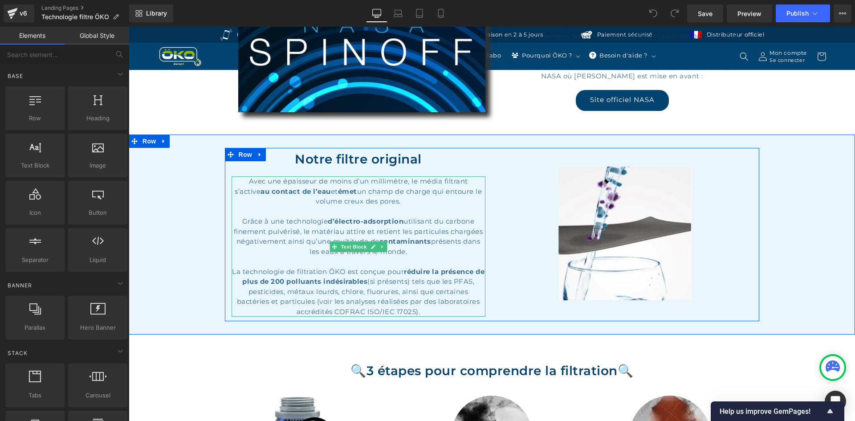
click at [343, 293] on div "La technologie de filtration ÖKO est conçue pour réduire la présence de plus de…" at bounding box center [359, 292] width 254 height 50
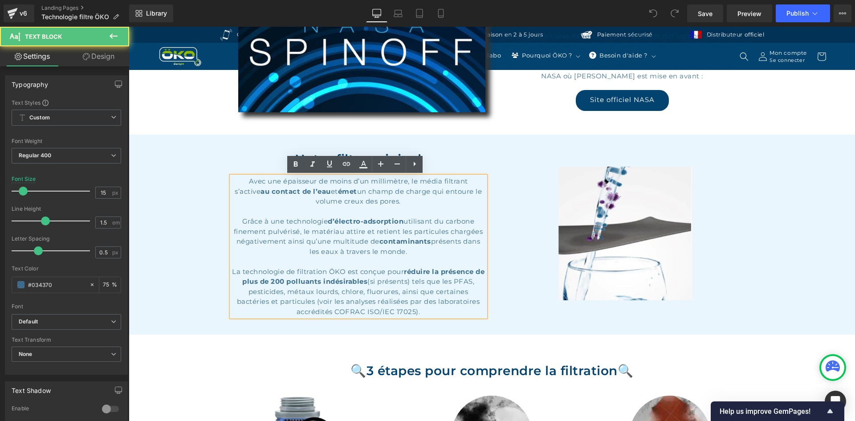
drag, startPoint x: 426, startPoint y: 311, endPoint x: 401, endPoint y: 295, distance: 29.0
click at [401, 295] on div "La technologie de filtration ÖKO est conçue pour réduire la présence de plus de…" at bounding box center [359, 292] width 254 height 50
paste div
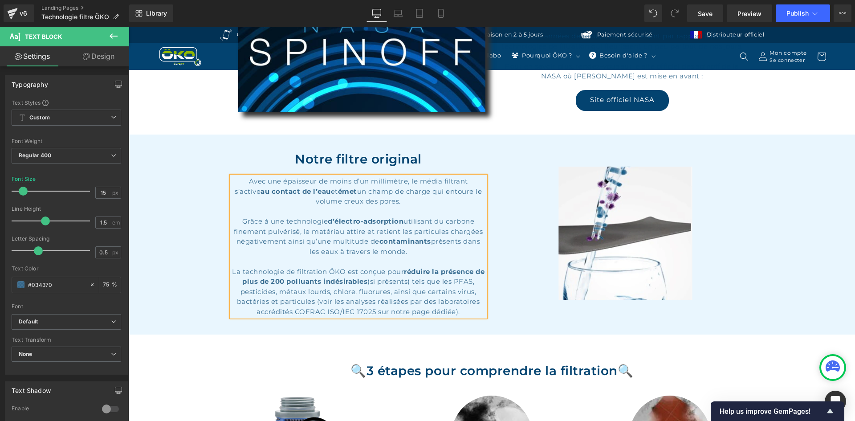
click at [209, 313] on div "Notre filtre original Heading Avec une épaisseur de moins d’un millimètre, le m…" at bounding box center [492, 234] width 726 height 173
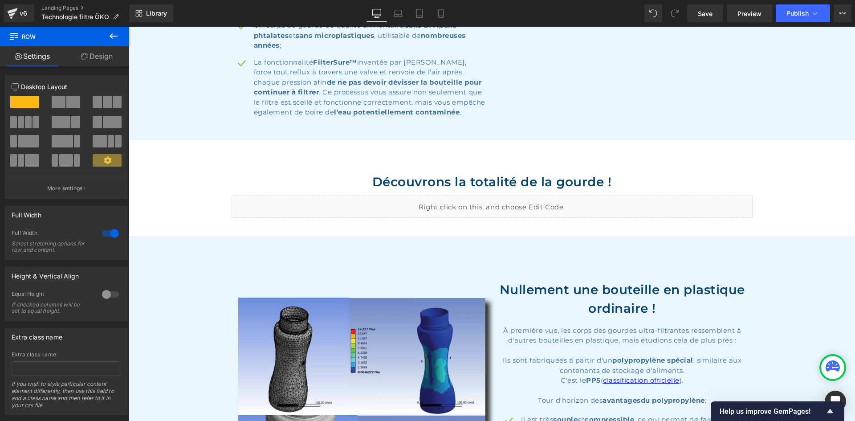
scroll to position [1069, 0]
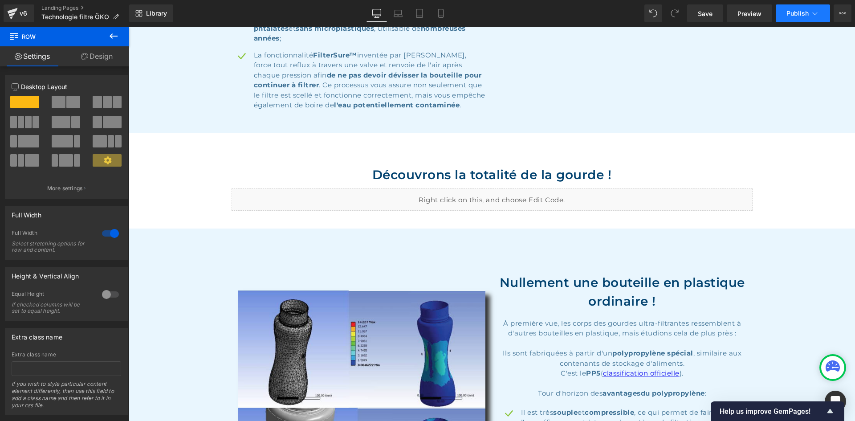
click at [782, 13] on button "Publish" at bounding box center [803, 13] width 54 height 18
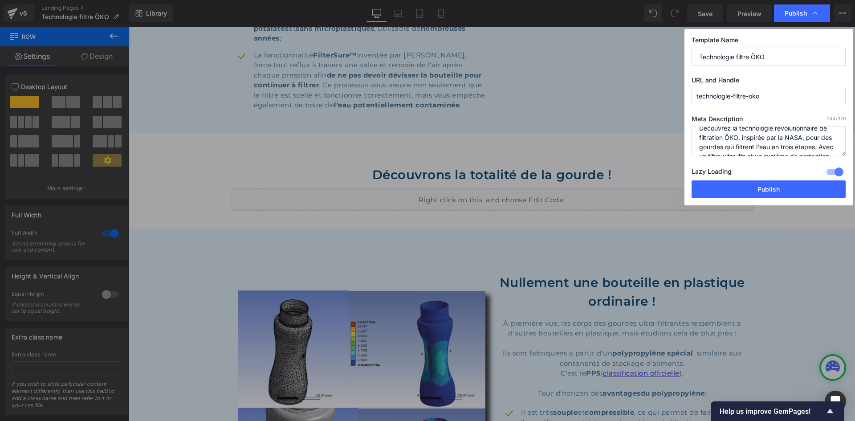
scroll to position [0, 0]
click at [794, 185] on button "Publish" at bounding box center [769, 189] width 154 height 18
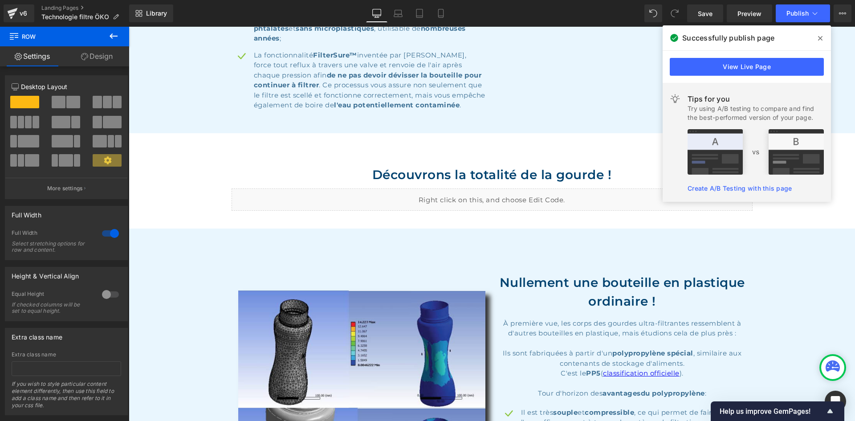
click at [820, 40] on icon at bounding box center [820, 38] width 4 height 7
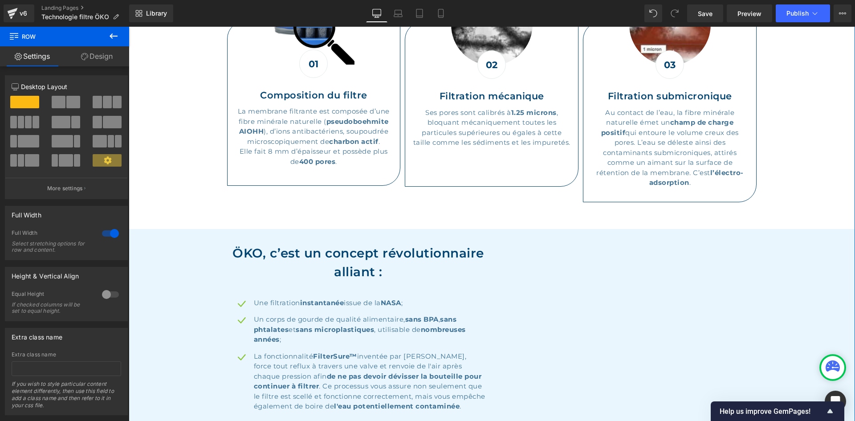
scroll to position [624, 0]
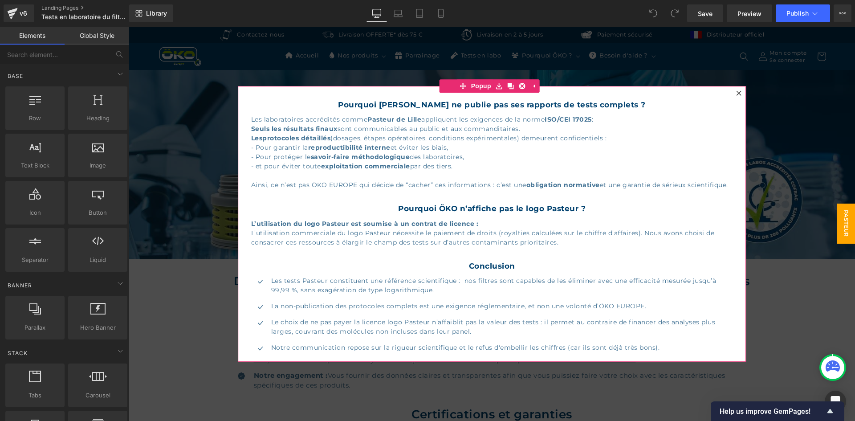
click at [737, 92] on icon at bounding box center [739, 92] width 5 height 5
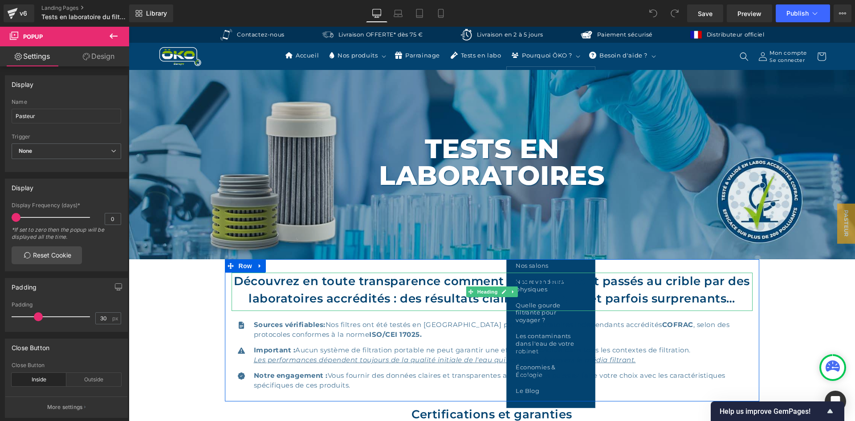
scroll to position [307, 0]
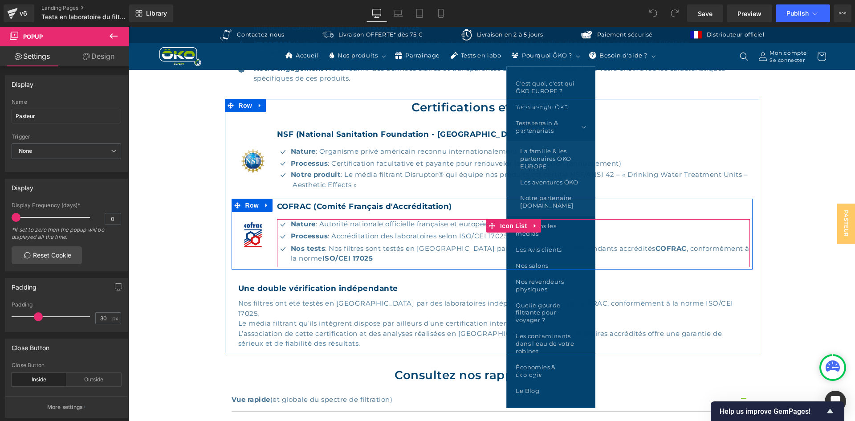
click at [456, 225] on p "Nature : Autorité nationale officielle française et européenne" at bounding box center [521, 224] width 460 height 10
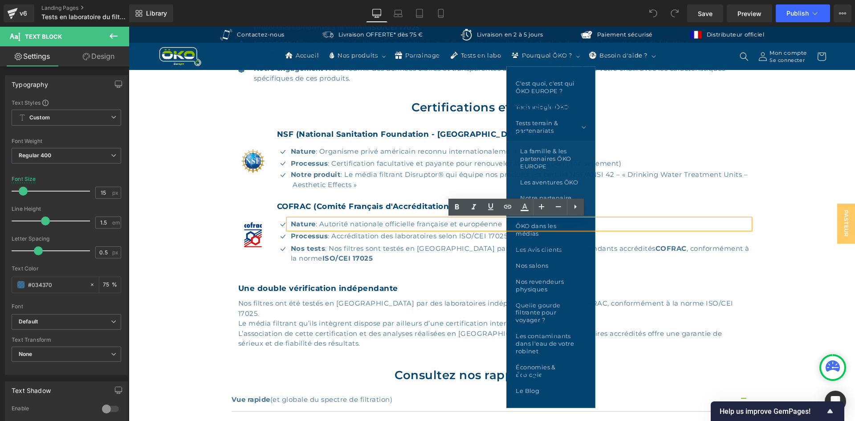
scroll to position [351, 0]
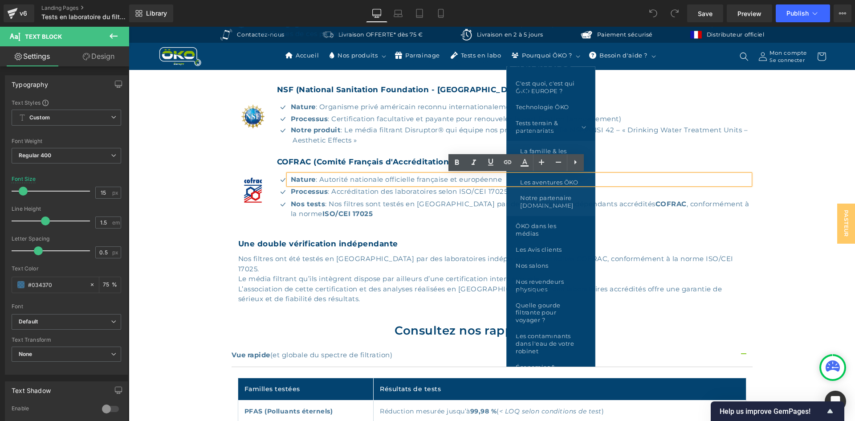
click at [427, 182] on p "Nature : Autorité nationale officielle française et européenne" at bounding box center [521, 180] width 460 height 10
click at [464, 179] on p "Nature : Autorité nationale officielle française et européenne" at bounding box center [521, 180] width 460 height 10
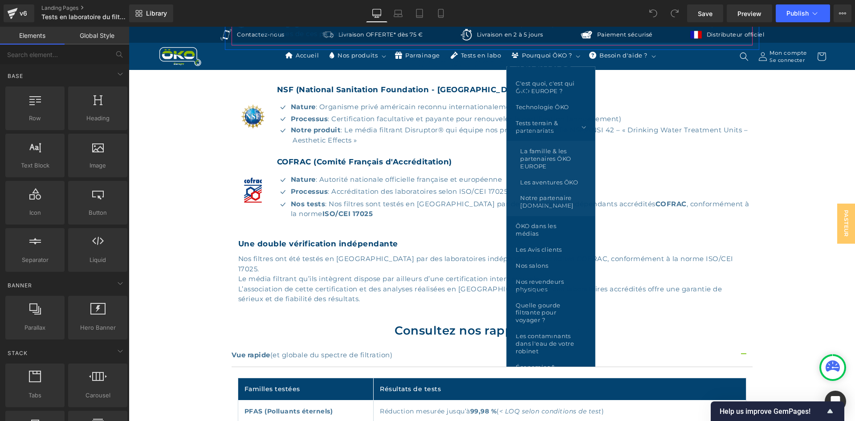
click at [573, 45] on div at bounding box center [492, 45] width 521 height 1
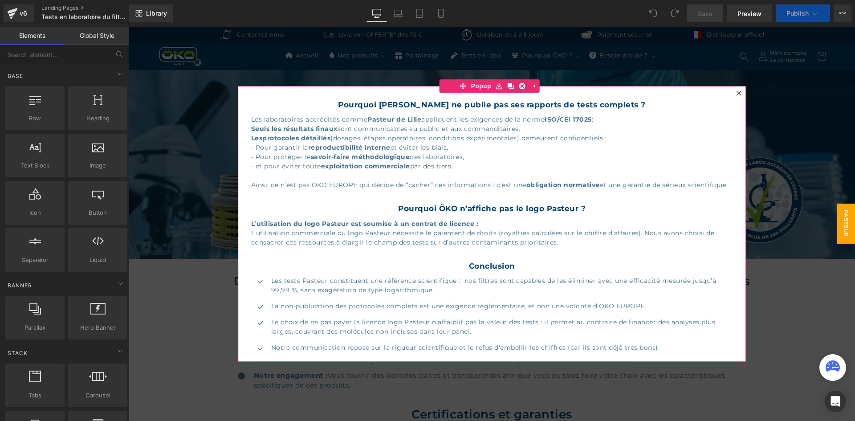
click at [734, 90] on div at bounding box center [739, 93] width 11 height 11
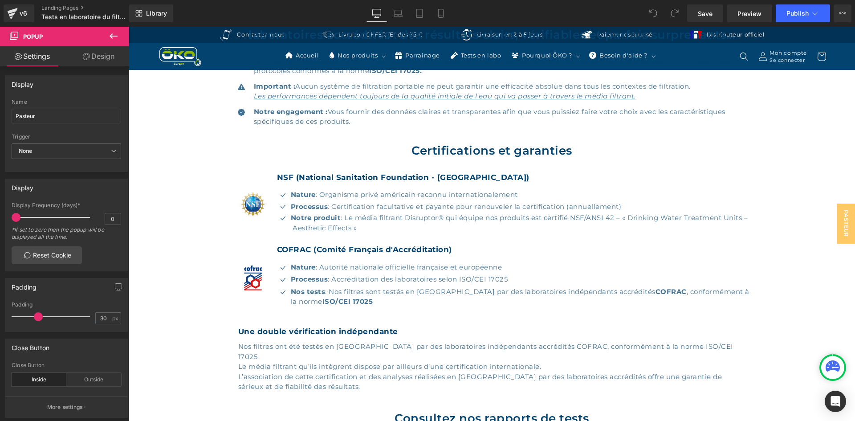
scroll to position [267, 0]
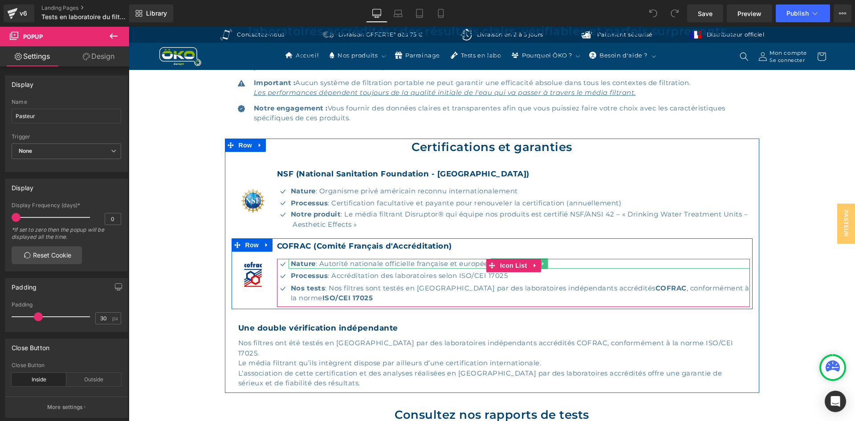
click at [464, 263] on p "Nature : Autorité nationale officielle française et européenne" at bounding box center [521, 264] width 460 height 10
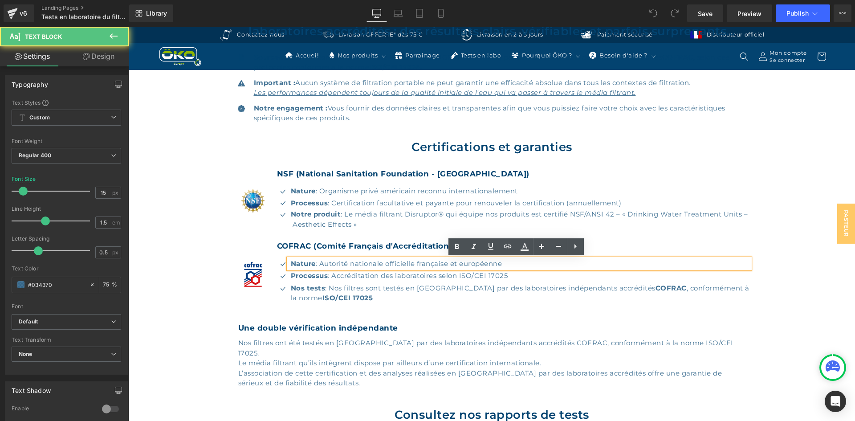
click at [464, 263] on p "Nature : Autorité nationale officielle française et européenne" at bounding box center [521, 264] width 460 height 10
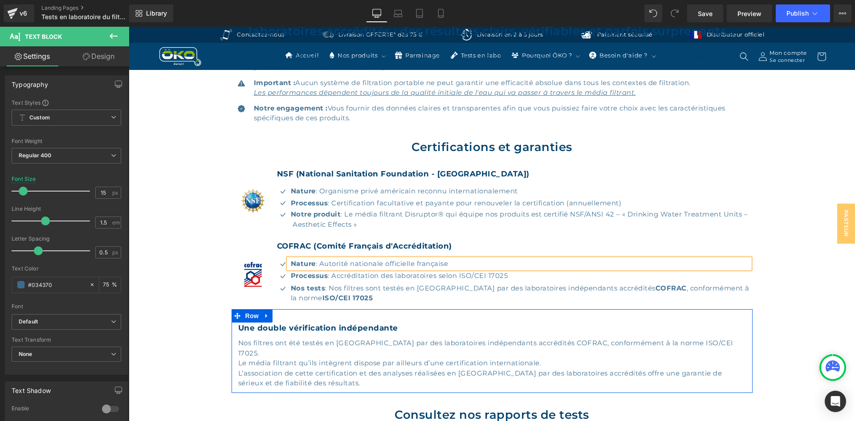
click at [455, 319] on div "Une double vérification indépendante Heading Nos filtres ont été testés en [GEO…" at bounding box center [492, 351] width 521 height 84
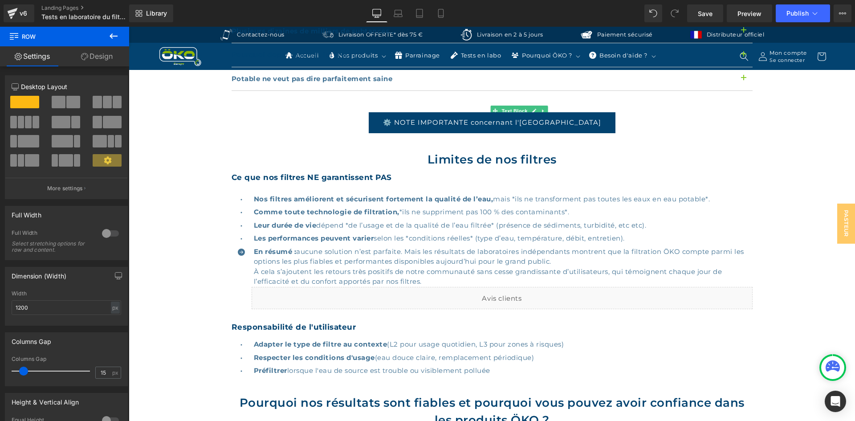
scroll to position [1158, 0]
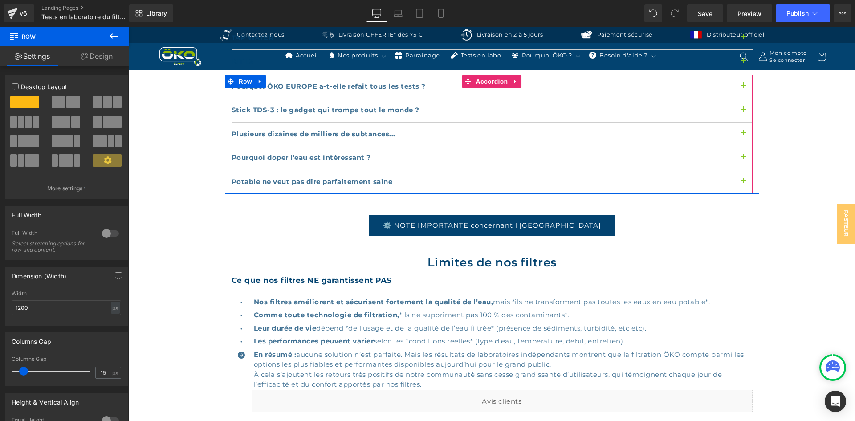
click at [740, 170] on button "button" at bounding box center [744, 182] width 18 height 24
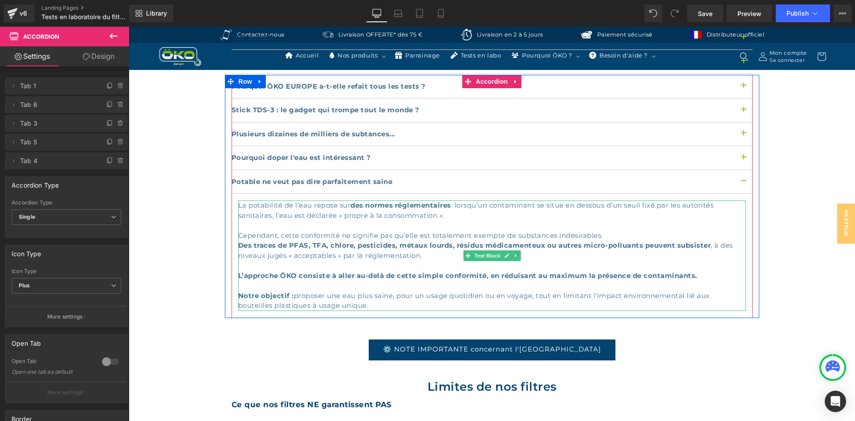
click at [365, 241] on strong "Des traces de PFAS, TFA, chlore, pesticides, métaux lourds, résidus médicamente…" at bounding box center [474, 245] width 473 height 8
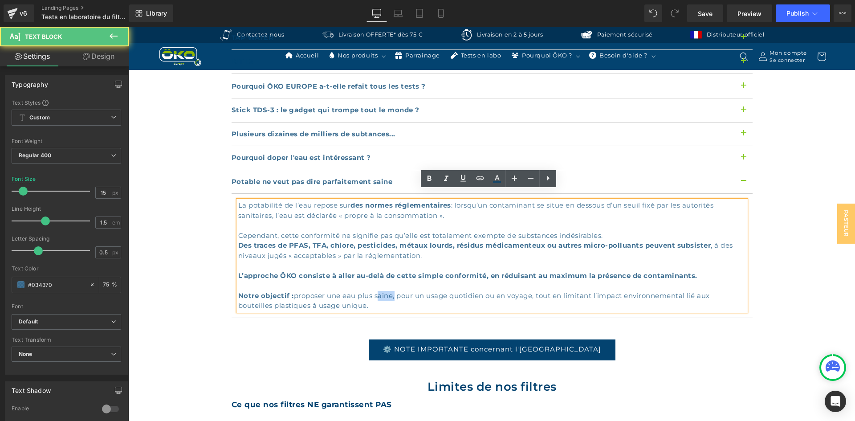
drag, startPoint x: 391, startPoint y: 285, endPoint x: 375, endPoint y: 284, distance: 17.0
click at [375, 284] on div "Cependant, cette conformité ne signifie pas qu’elle est totalement exempte de s…" at bounding box center [492, 265] width 508 height 90
paste div
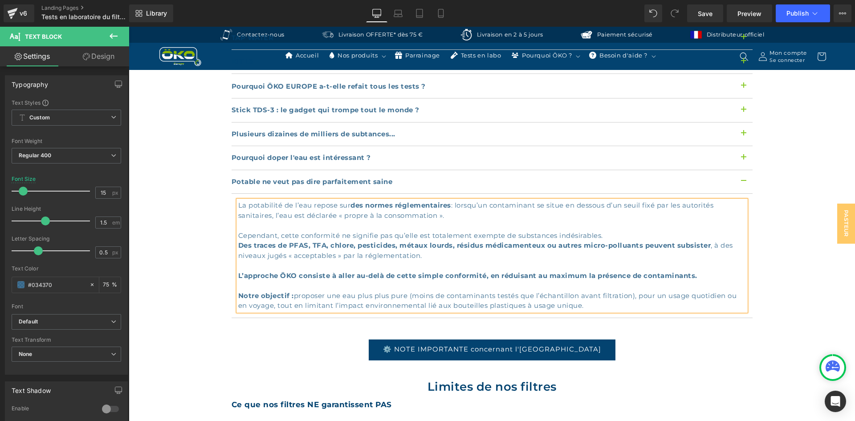
click at [384, 287] on div "Cependant, cette conformité ne signifie pas qu’elle est totalement exempte de s…" at bounding box center [492, 265] width 508 height 90
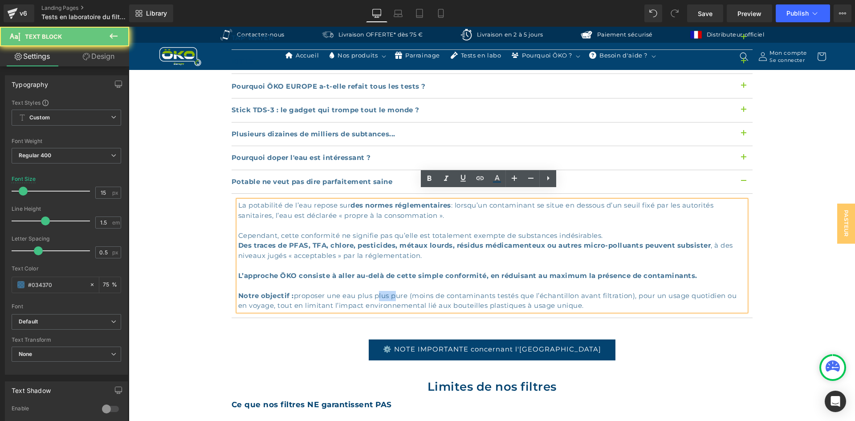
click at [384, 287] on div "Cependant, cette conformité ne signifie pas qu’elle est totalement exempte de s…" at bounding box center [492, 265] width 508 height 90
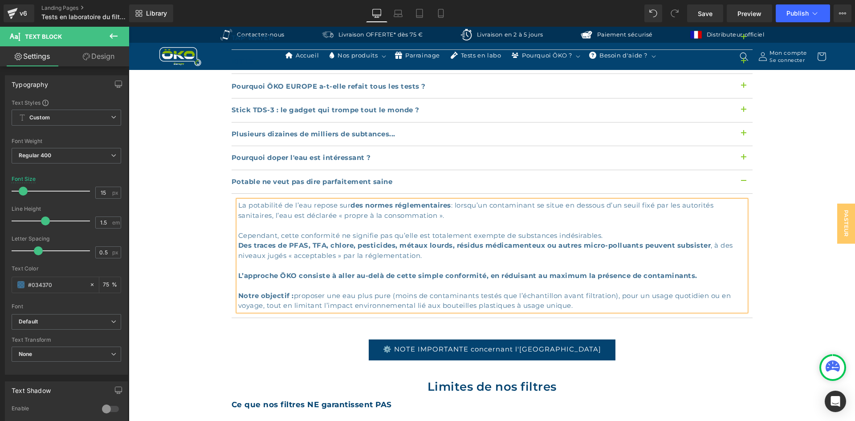
click at [756, 217] on div "Tests en laboratoires Heading Row Hero Banner Row Découvrez en toute transparen…" at bounding box center [492, 344] width 726 height 2881
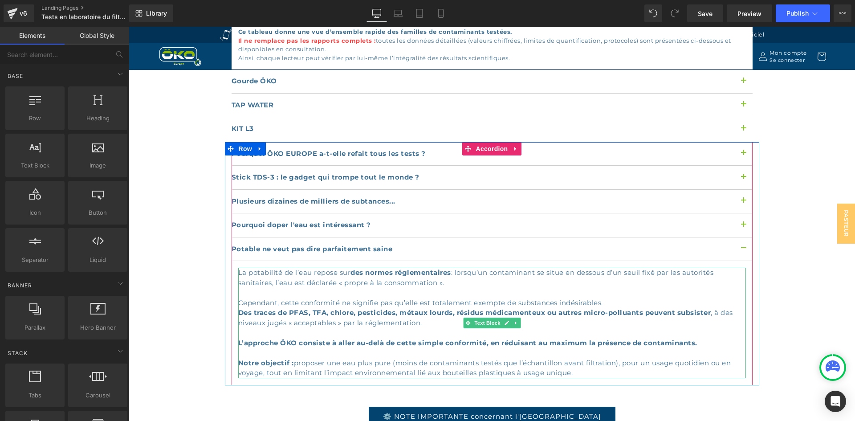
scroll to position [1069, 0]
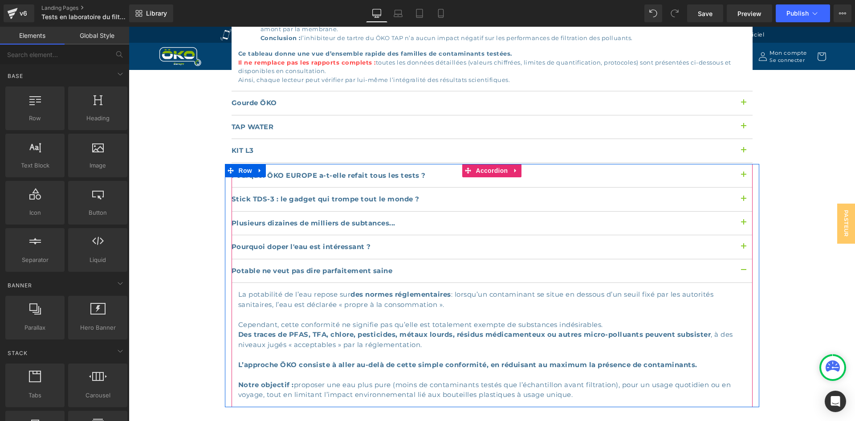
click at [742, 164] on button "button" at bounding box center [744, 176] width 18 height 24
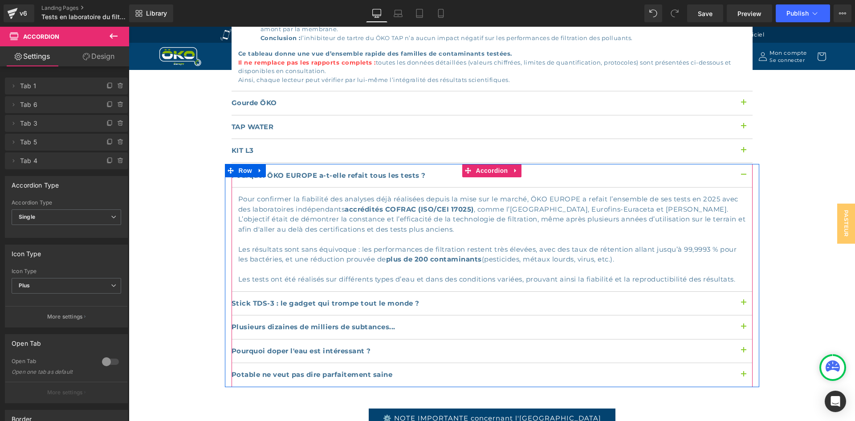
click at [739, 339] on button "button" at bounding box center [744, 351] width 18 height 24
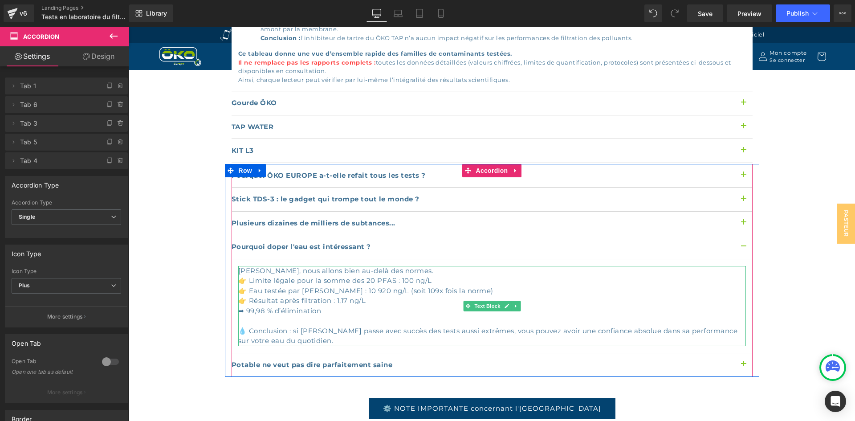
click at [532, 319] on div "➡ 99,98 % d’élimination 💧 Conclusion : si [PERSON_NAME] passe avec succès des t…" at bounding box center [492, 326] width 508 height 40
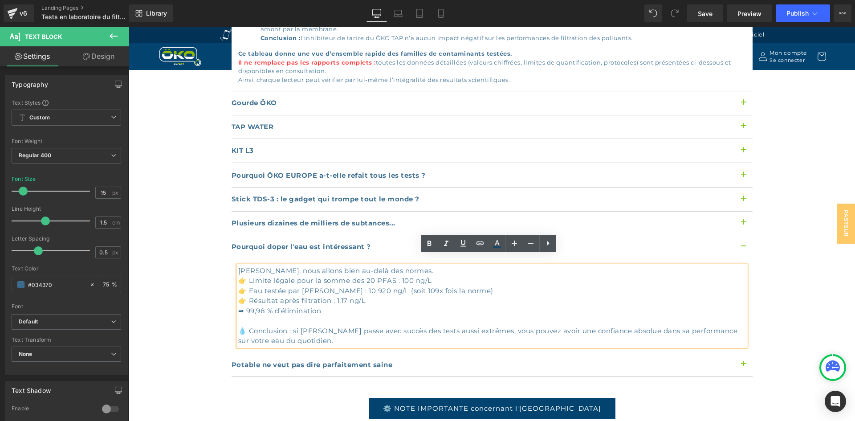
click at [559, 320] on div "➡ 99,98 % d’élimination 💧 Conclusion : si [PERSON_NAME] passe avec succès des t…" at bounding box center [492, 326] width 508 height 40
click at [745, 235] on button "button" at bounding box center [744, 247] width 18 height 24
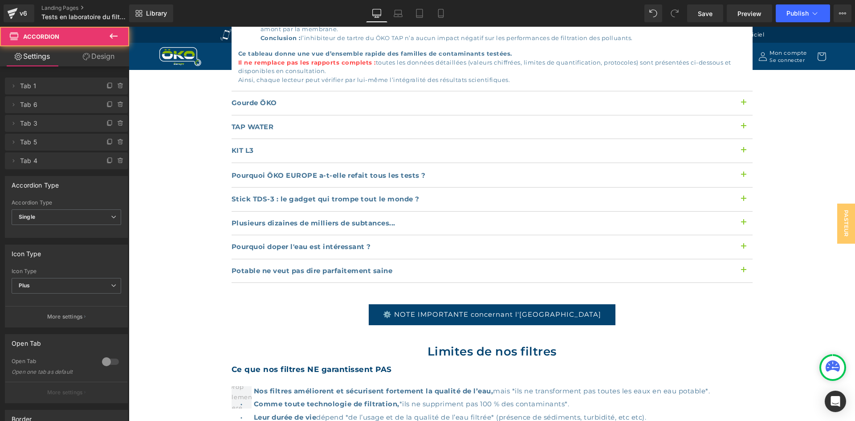
click at [745, 235] on button "button" at bounding box center [744, 247] width 18 height 24
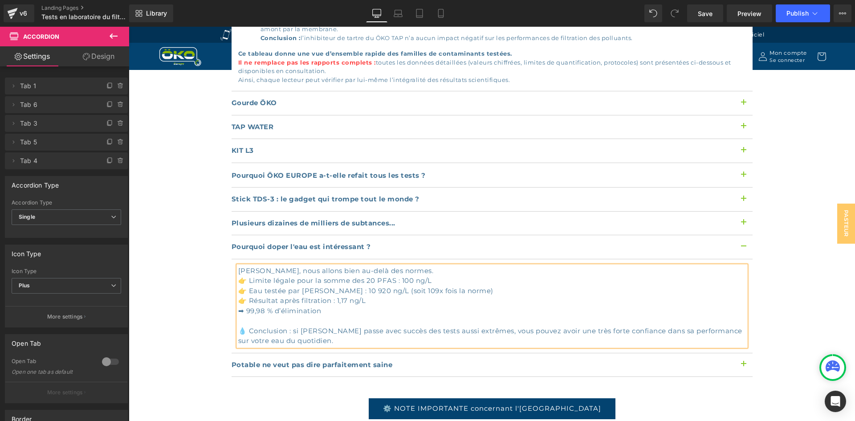
click at [745, 235] on button "button" at bounding box center [744, 247] width 18 height 24
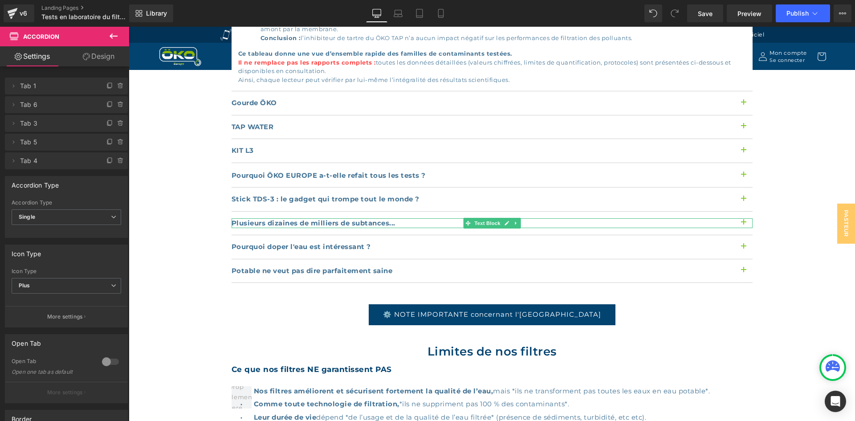
scroll to position [1158, 0]
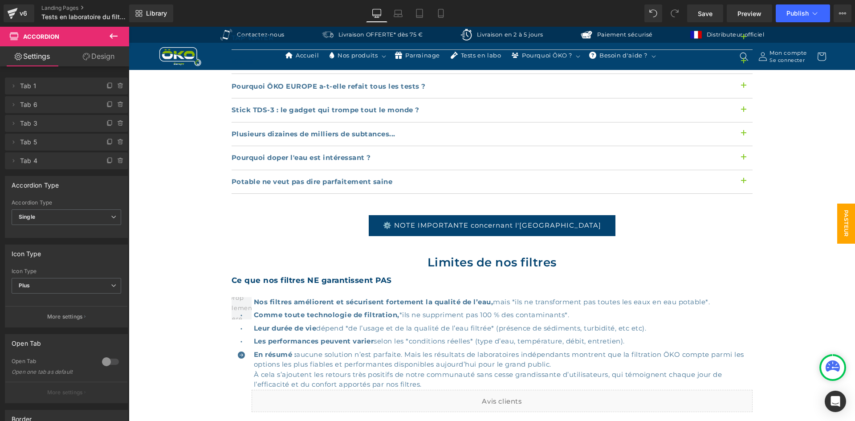
click at [840, 214] on span "Pasteur" at bounding box center [846, 224] width 18 height 40
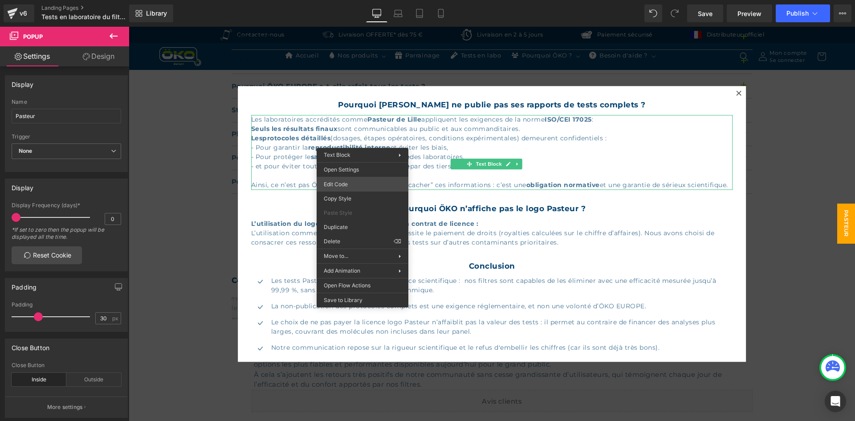
click at [362, 0] on div "You are previewing how the will restyle your page. You can not edit Elements in…" at bounding box center [427, 0] width 855 height 0
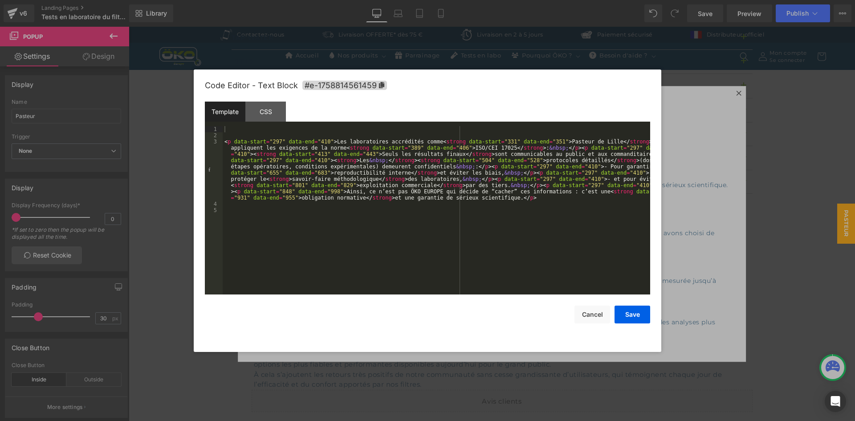
click at [317, 129] on div "< p data-start = "297" data-end = "410" > Les laboratoires accrédités comme < s…" at bounding box center [437, 216] width 428 height 181
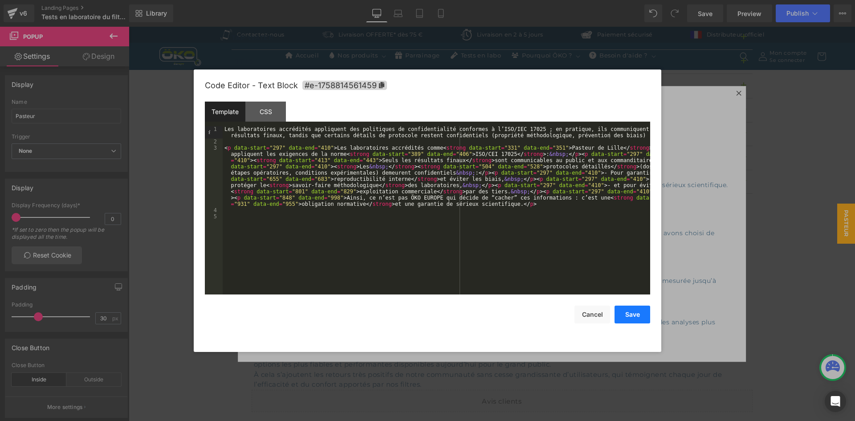
click at [630, 314] on button "Save" at bounding box center [633, 315] width 36 height 18
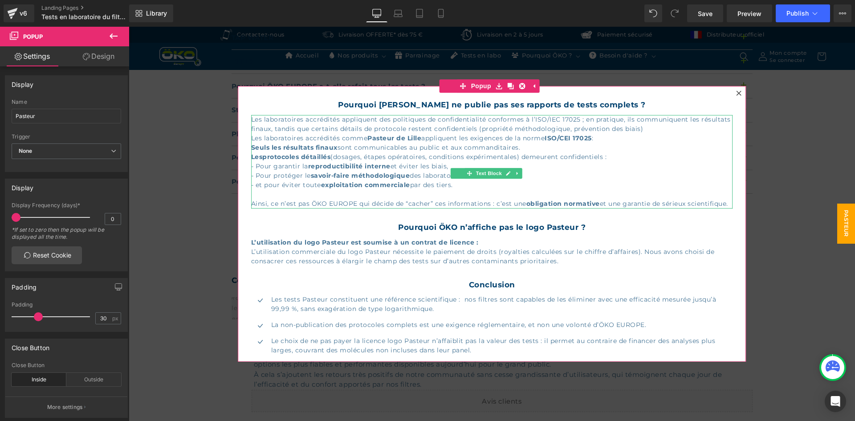
click at [340, 119] on div "Les laboratoires accrédités appliquent des politiques de confidentialité confor…" at bounding box center [492, 162] width 482 height 94
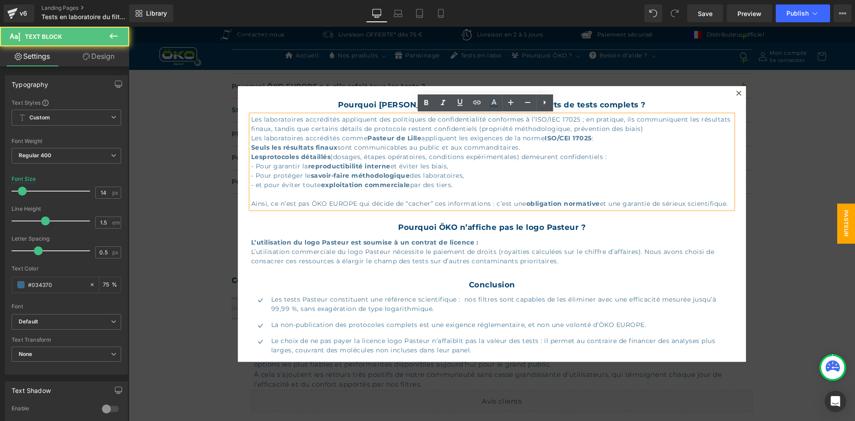
click at [345, 121] on div "Les laboratoires accrédités appliquent des politiques de confidentialité confor…" at bounding box center [492, 162] width 482 height 94
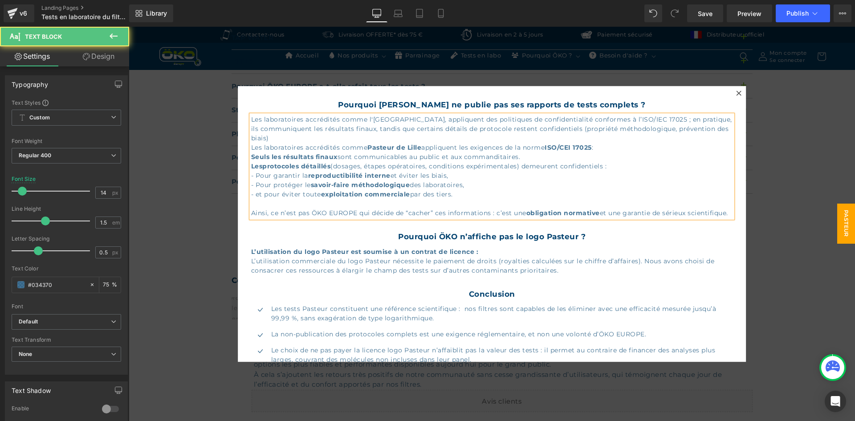
click at [337, 120] on div "Les laboratoires accrédités comme l'Institut Pasteur de Lille, appliquent des p…" at bounding box center [492, 166] width 482 height 103
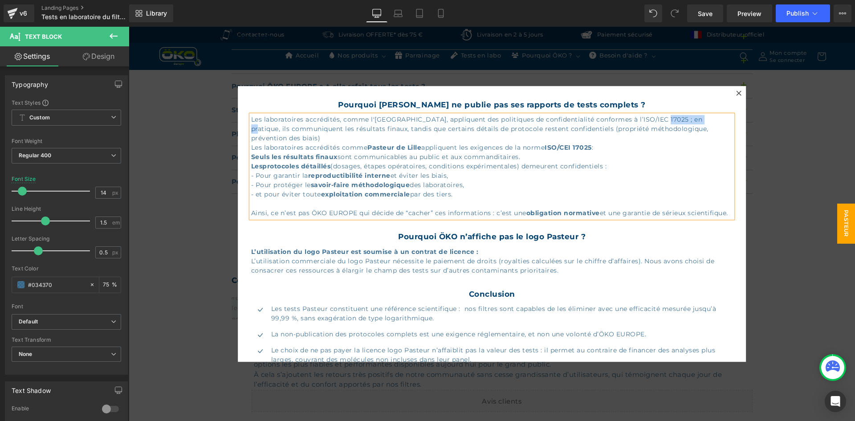
drag, startPoint x: 690, startPoint y: 118, endPoint x: 647, endPoint y: 120, distance: 43.3
click at [647, 120] on div "Les laboratoires accrédités, comme l'Institut Pasteur de Lille, appliquent des …" at bounding box center [492, 166] width 482 height 103
click at [427, 101] on icon at bounding box center [426, 102] width 4 height 5
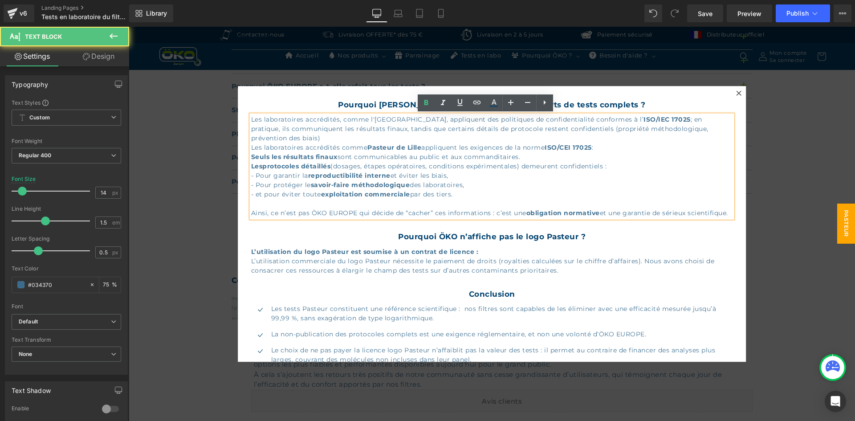
click at [698, 118] on div "Les laboratoires accrédités, comme l'Institut Pasteur de Lille, appliquent des …" at bounding box center [492, 166] width 482 height 103
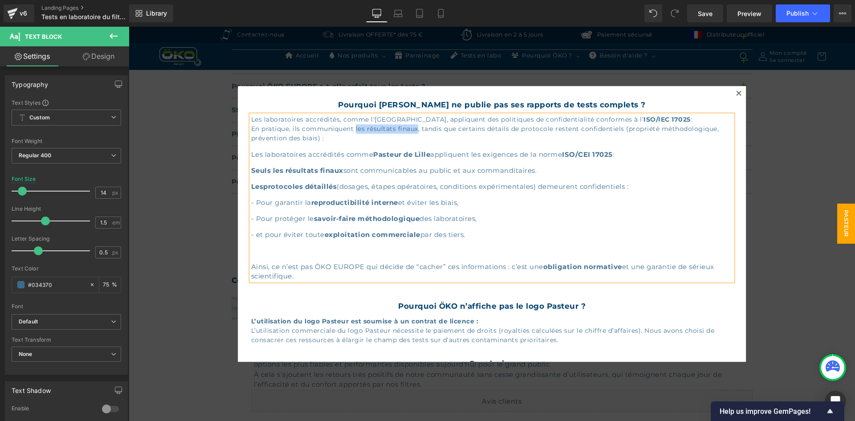
drag, startPoint x: 416, startPoint y: 127, endPoint x: 355, endPoint y: 126, distance: 61.0
click at [355, 126] on div "En pratique, ils communiquent les résultats finaux, tandis que certains détails…" at bounding box center [492, 202] width 482 height 156
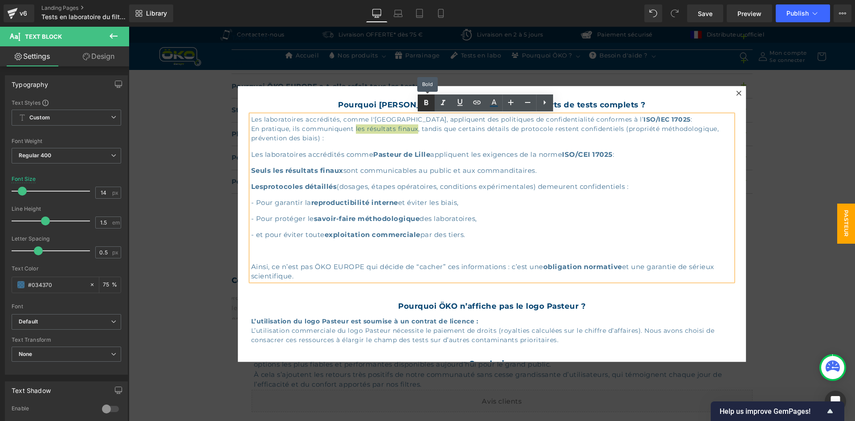
click at [422, 102] on icon at bounding box center [426, 103] width 11 height 11
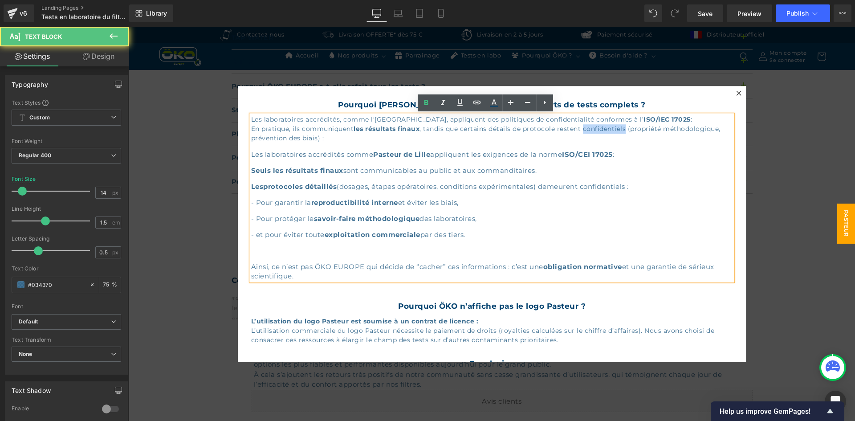
drag, startPoint x: 626, startPoint y: 128, endPoint x: 584, endPoint y: 129, distance: 41.9
click at [584, 129] on div "En pratique, ils communiquent les résultats finaux , tandis que certains détail…" at bounding box center [492, 202] width 482 height 156
click at [423, 101] on icon at bounding box center [426, 103] width 11 height 11
drag, startPoint x: 649, startPoint y: 188, endPoint x: 550, endPoint y: 137, distance: 111.9
click at [550, 137] on div "En pratique, ils communiquent les résultats finaux , tandis que certains détail…" at bounding box center [492, 202] width 482 height 156
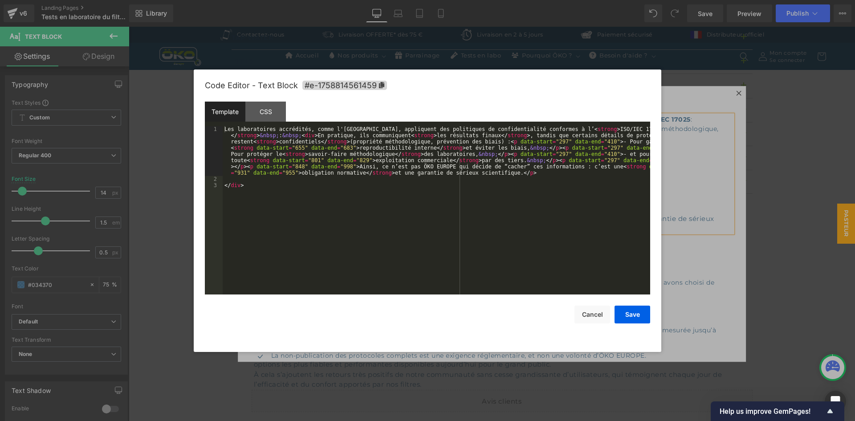
click at [353, 0] on div "You are previewing how the will restyle your page. You can not edit Elements in…" at bounding box center [427, 0] width 855 height 0
drag, startPoint x: 591, startPoint y: 143, endPoint x: 497, endPoint y: 144, distance: 94.0
click at [497, 144] on div "Les laboratoires accrédités, comme l'Institut Pasteur de Lille, appliquent des …" at bounding box center [437, 238] width 428 height 224
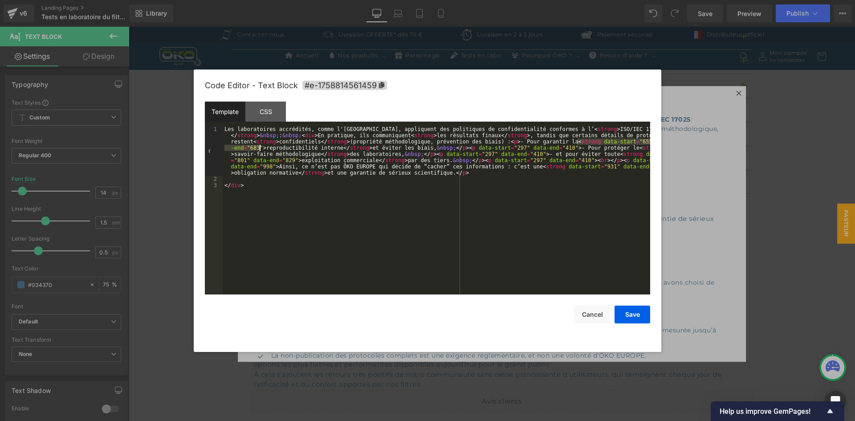
drag, startPoint x: 578, startPoint y: 143, endPoint x: 260, endPoint y: 148, distance: 318.5
click at [260, 148] on div "Les laboratoires accrédités, comme l'Institut Pasteur de Lille, appliquent des …" at bounding box center [437, 238] width 428 height 224
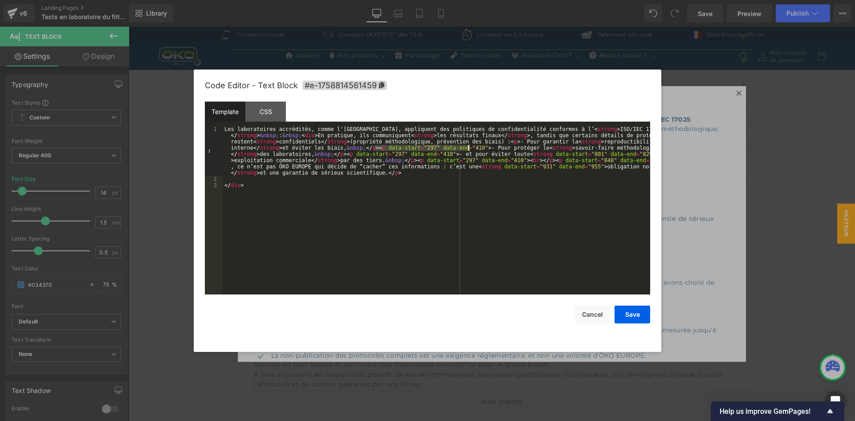
drag, startPoint x: 375, startPoint y: 148, endPoint x: 461, endPoint y: 151, distance: 86.9
click at [469, 148] on div "Les laboratoires accrédités, comme l'Institut Pasteur de Lille, appliquent des …" at bounding box center [437, 238] width 428 height 224
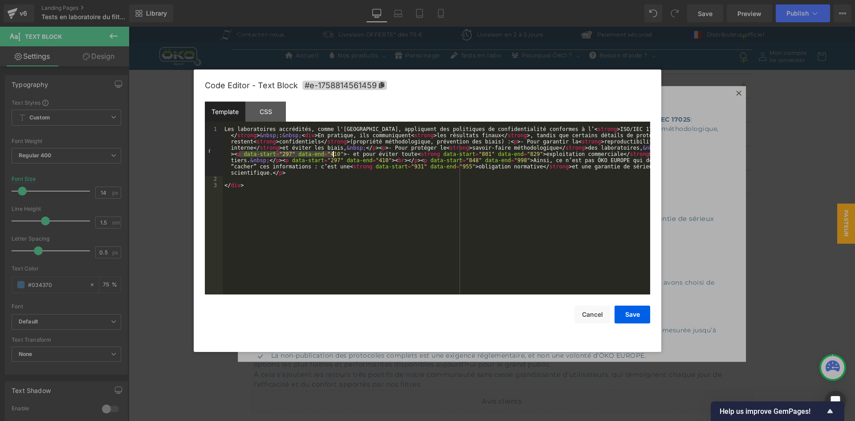
drag, startPoint x: 240, startPoint y: 155, endPoint x: 334, endPoint y: 152, distance: 94.0
click at [334, 152] on div "Les laboratoires accrédités, comme l'Institut Pasteur de Lille, appliquent des …" at bounding box center [437, 238] width 428 height 224
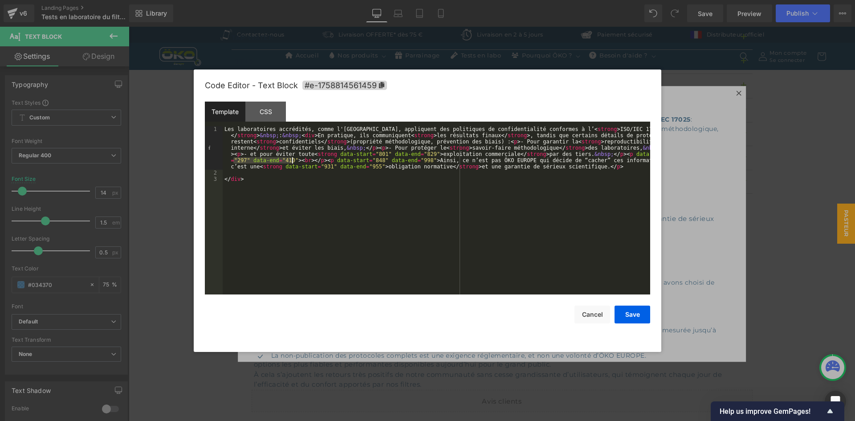
drag, startPoint x: 233, startPoint y: 162, endPoint x: 293, endPoint y: 157, distance: 59.4
click at [293, 157] on div "Les laboratoires accrédités, comme l'Institut Pasteur de Lille, appliquent des …" at bounding box center [437, 235] width 428 height 218
drag, startPoint x: 588, startPoint y: 162, endPoint x: 270, endPoint y: 168, distance: 317.6
click at [270, 168] on div "Les laboratoires accrédités, comme l'Institut Pasteur de Lille, appliquent des …" at bounding box center [437, 235] width 428 height 218
drag, startPoint x: 321, startPoint y: 160, endPoint x: 648, endPoint y: 155, distance: 327.8
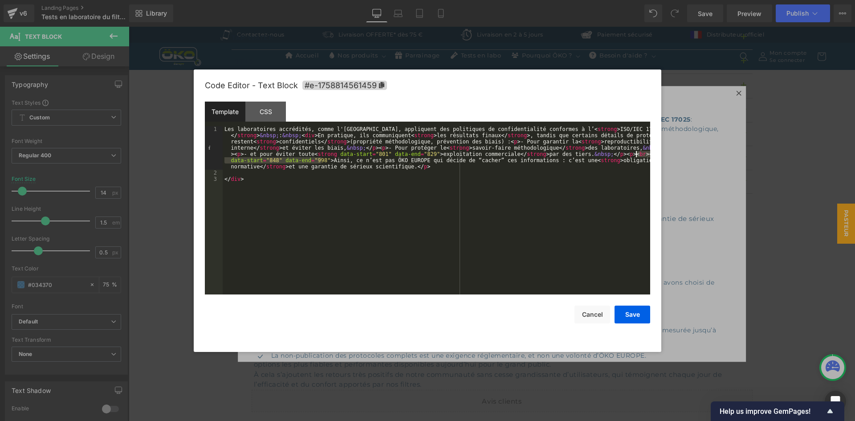
click at [648, 155] on div "Les laboratoires accrédités, comme l'Institut Pasteur de Lille, appliquent des …" at bounding box center [437, 235] width 428 height 218
drag, startPoint x: 424, startPoint y: 154, endPoint x: 331, endPoint y: 155, distance: 92.6
click at [331, 155] on div "Les laboratoires accrédités, comme l'Institut Pasteur de Lille, appliquent des …" at bounding box center [437, 235] width 428 height 218
click at [628, 310] on button "Save" at bounding box center [633, 315] width 36 height 18
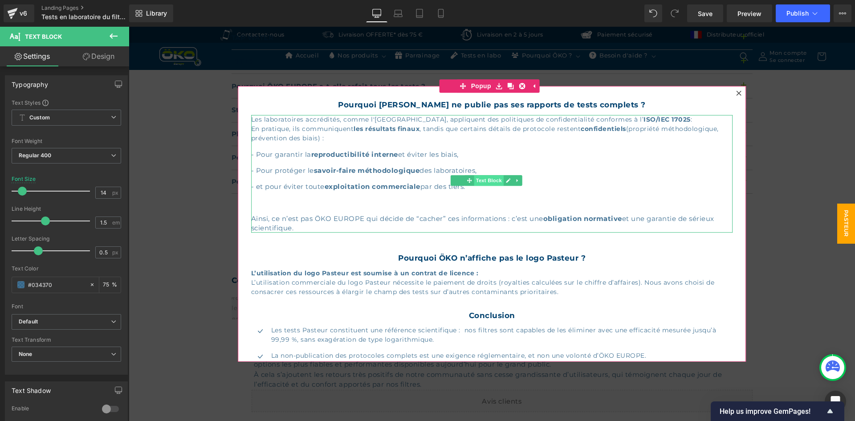
click at [481, 183] on span "Text Block" at bounding box center [488, 180] width 29 height 11
click at [360, 154] on strong "reproductibilité interne" at bounding box center [354, 154] width 87 height 8
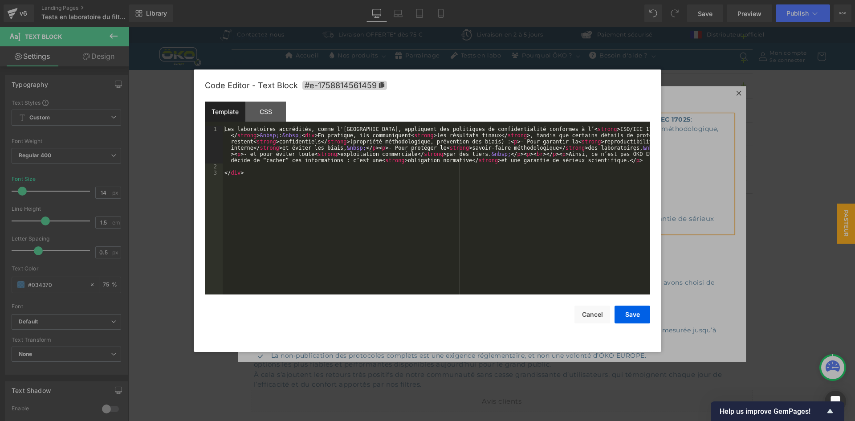
click at [349, 0] on div "Text Block You are previewing how the will restyle your page. You can not edit …" at bounding box center [427, 0] width 855 height 0
click at [273, 116] on div "CSS" at bounding box center [265, 112] width 41 height 20
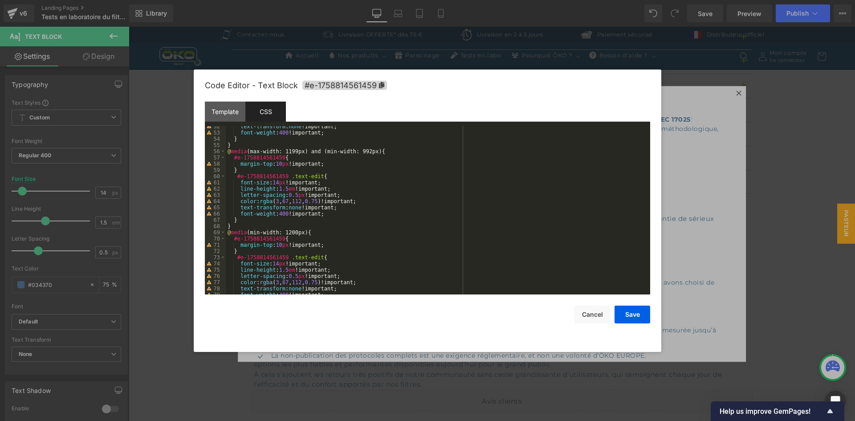
scroll to position [424, 0]
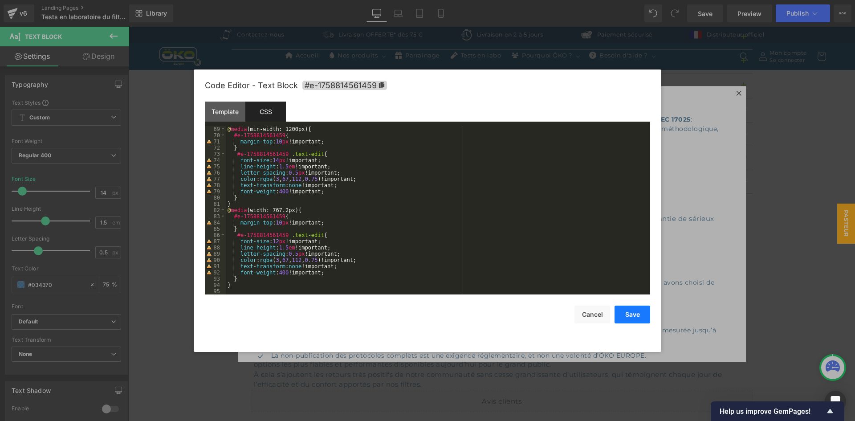
click at [636, 311] on button "Save" at bounding box center [633, 315] width 36 height 18
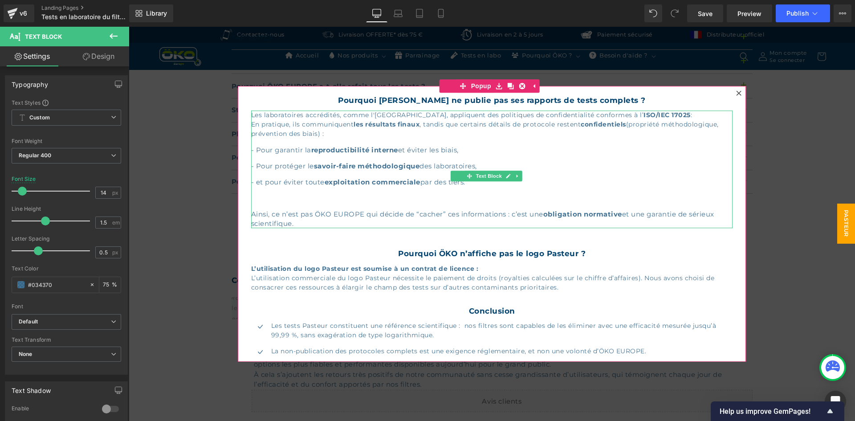
scroll to position [0, 0]
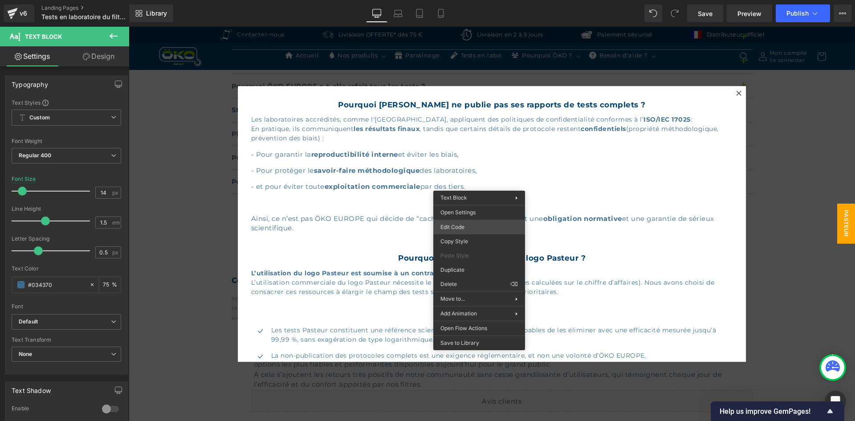
click at [468, 0] on div "Text Block You are previewing how the will restyle your page. You can not edit …" at bounding box center [427, 0] width 855 height 0
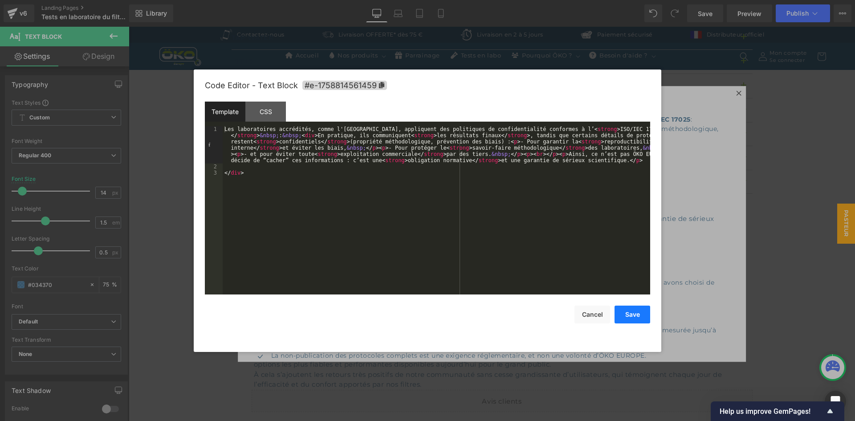
click at [632, 315] on button "Save" at bounding box center [633, 315] width 36 height 18
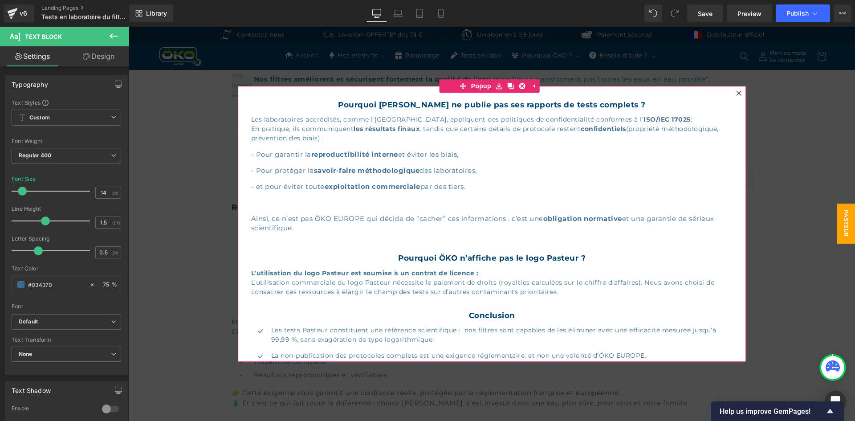
click at [734, 88] on div at bounding box center [739, 93] width 11 height 11
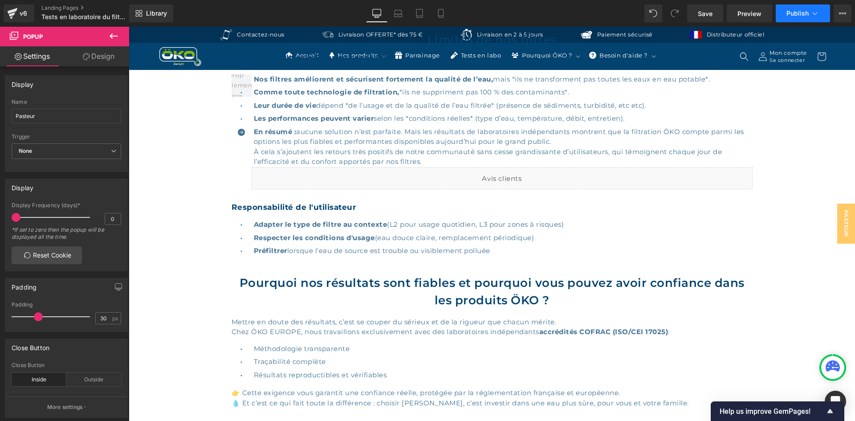
click at [790, 10] on span "Publish" at bounding box center [798, 13] width 22 height 7
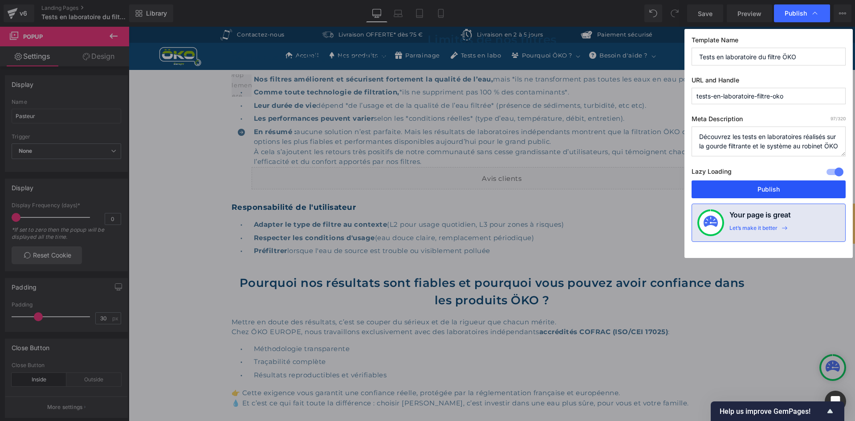
click at [761, 193] on button "Publish" at bounding box center [769, 189] width 154 height 18
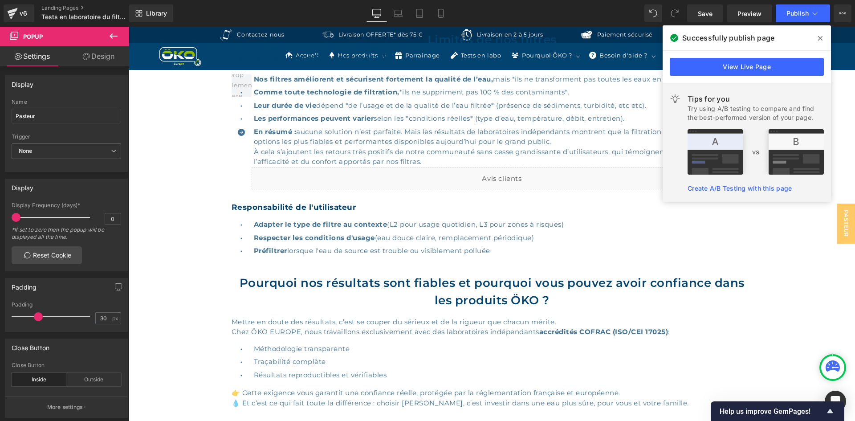
click at [819, 41] on icon at bounding box center [820, 38] width 4 height 7
